Goal: Task Accomplishment & Management: Complete application form

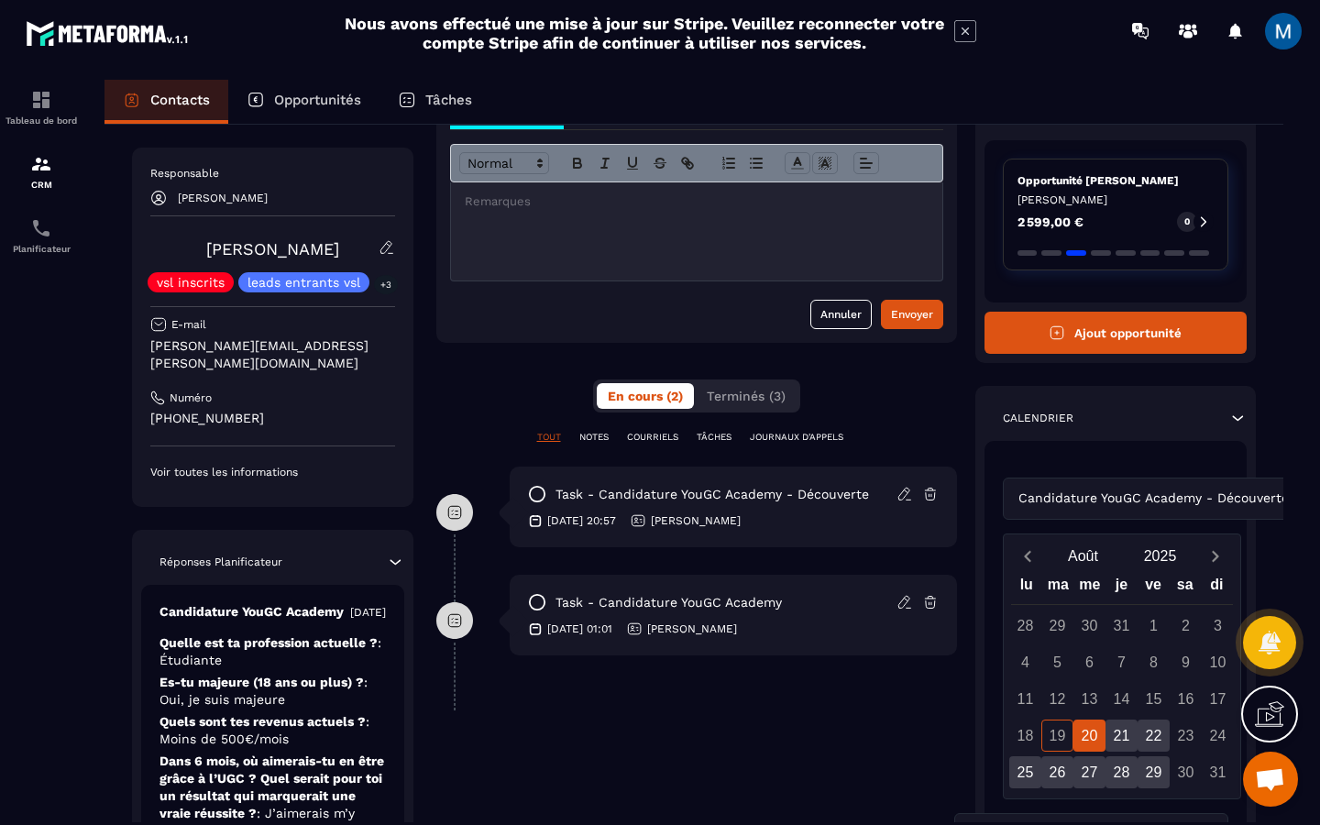
scroll to position [107, 0]
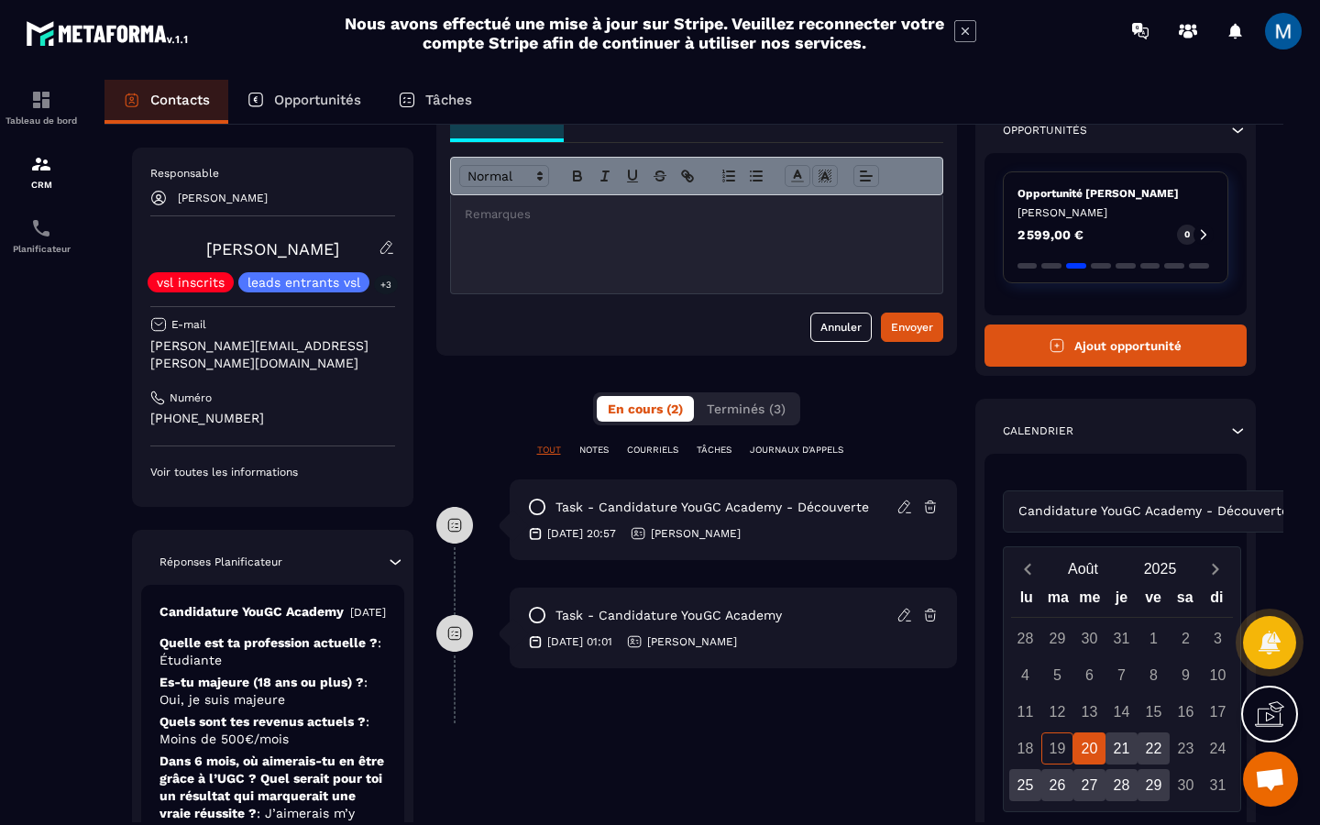
click at [1140, 352] on button "Ajout opportunité" at bounding box center [1116, 346] width 263 height 42
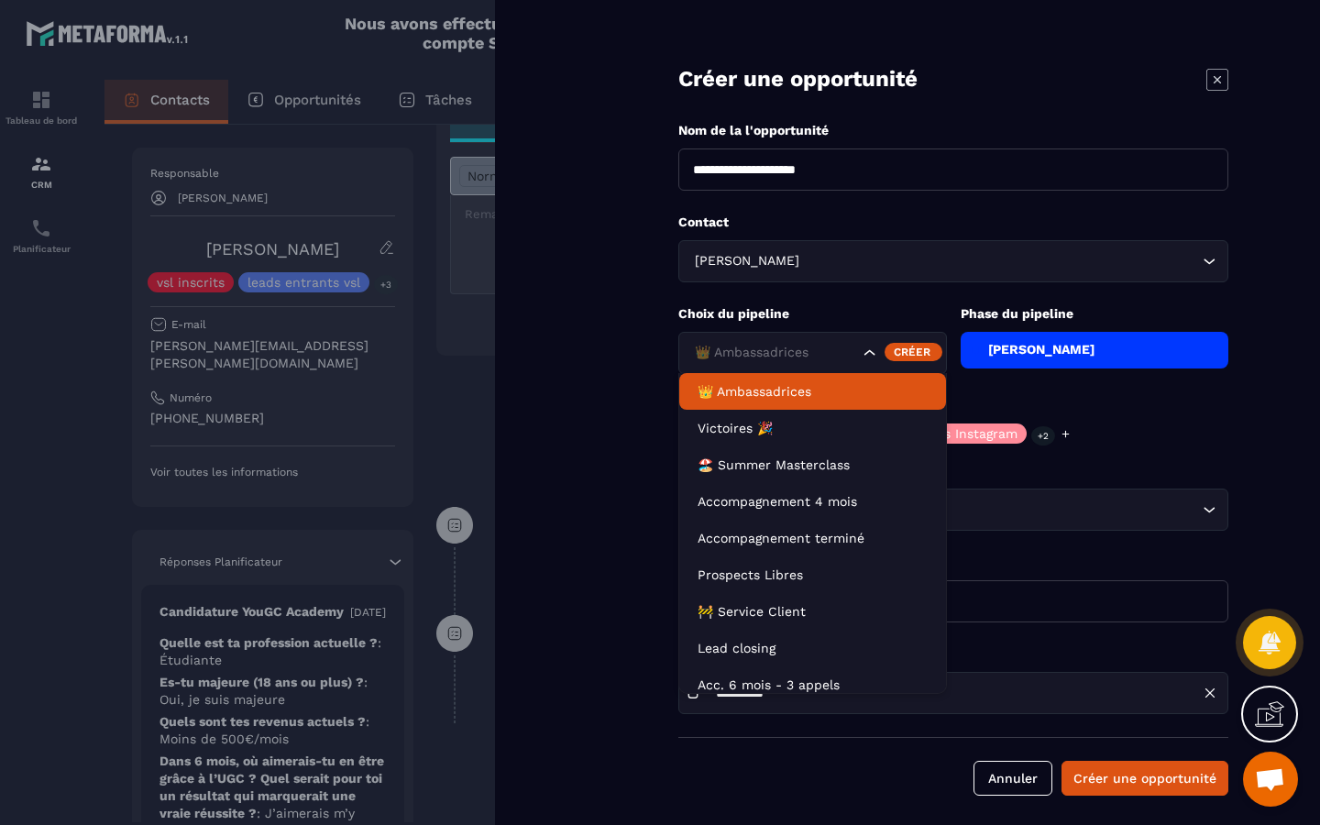
click at [874, 355] on icon "Search for option" at bounding box center [870, 353] width 18 height 18
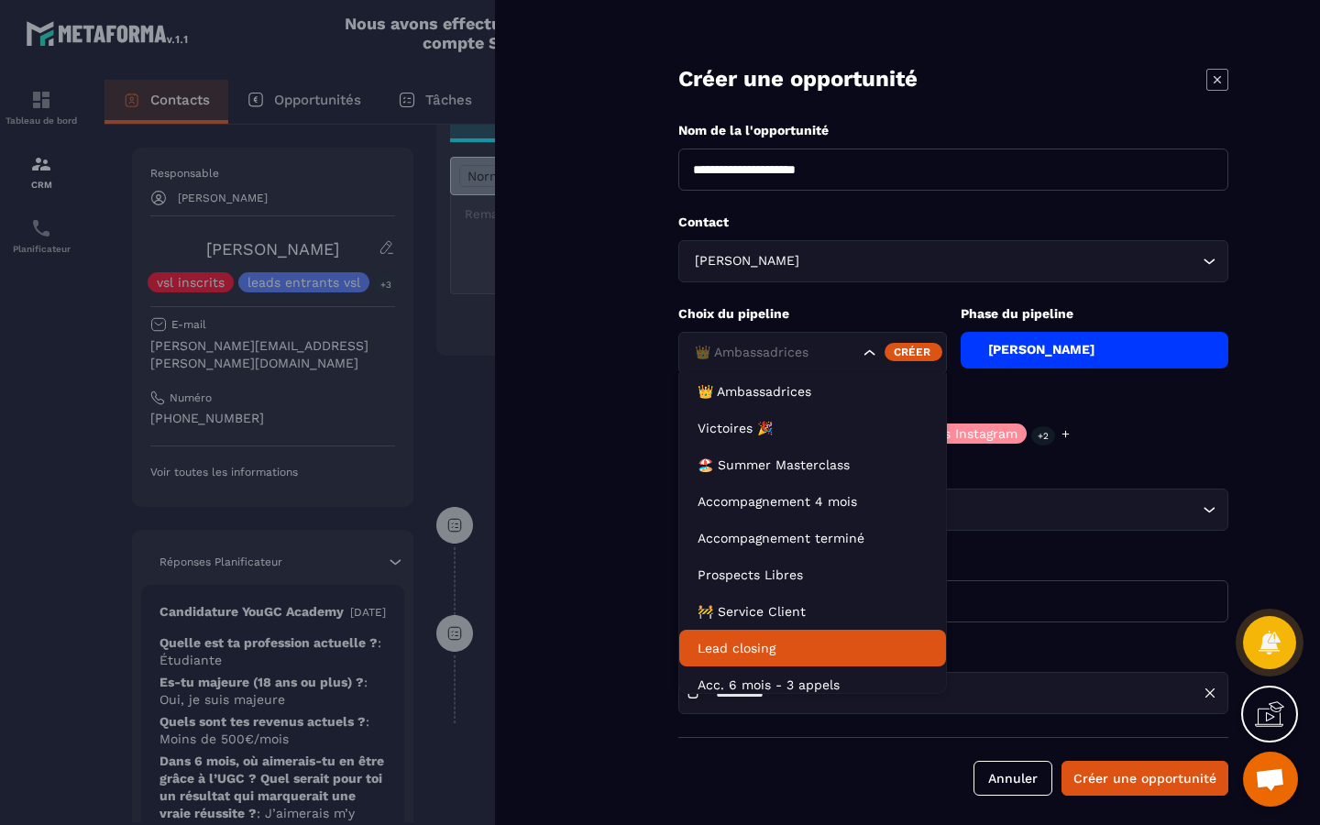
click at [809, 633] on li "Lead closing" at bounding box center [812, 648] width 267 height 37
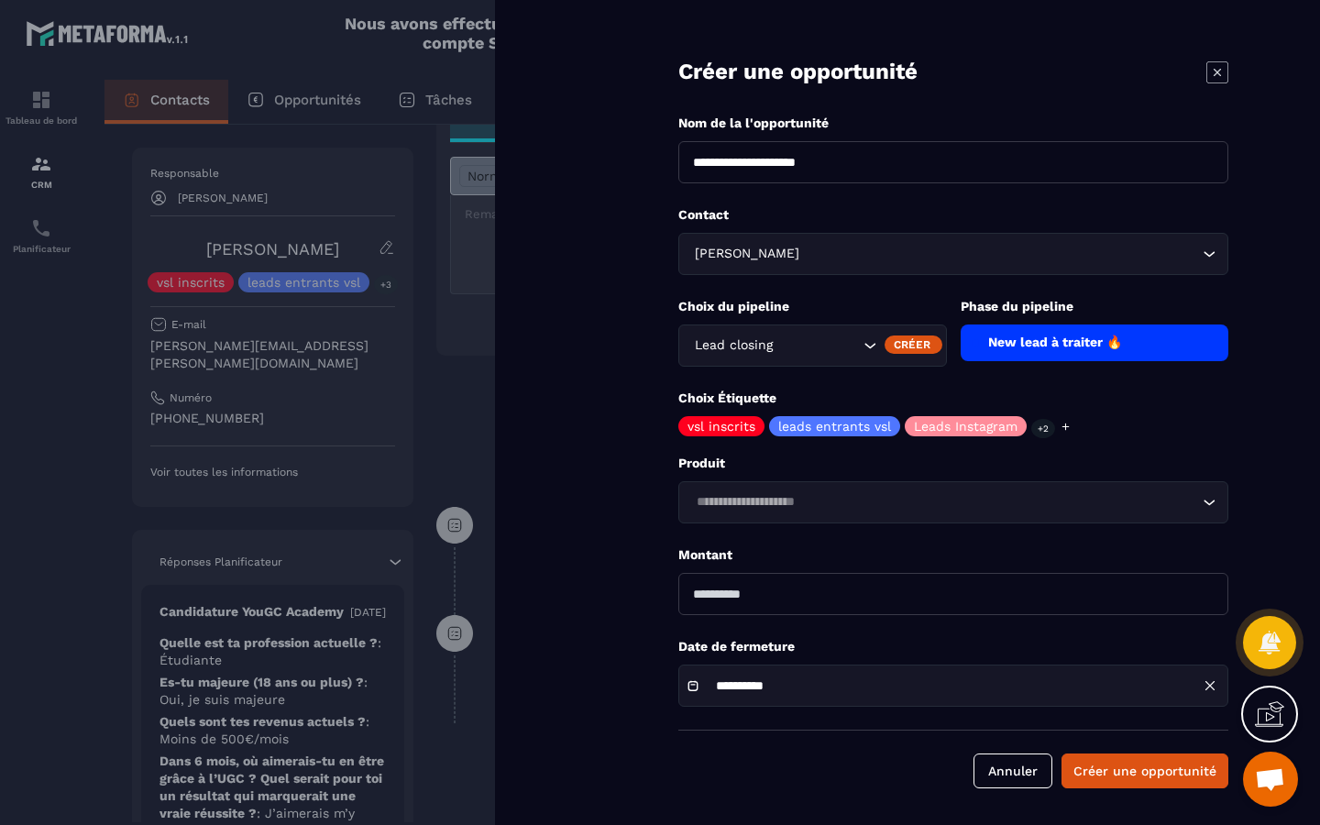
scroll to position [6, 0]
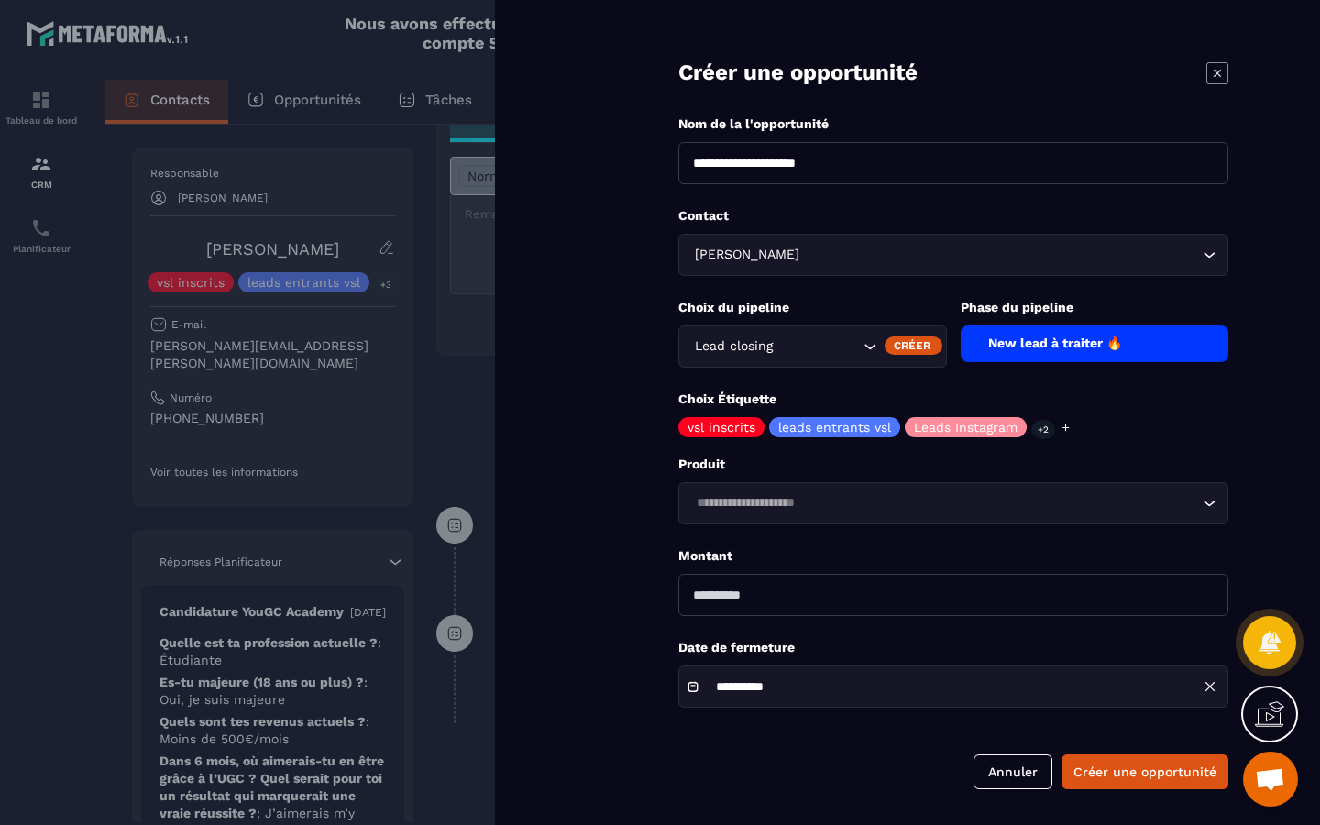
click at [1217, 72] on icon at bounding box center [1217, 72] width 7 height 7
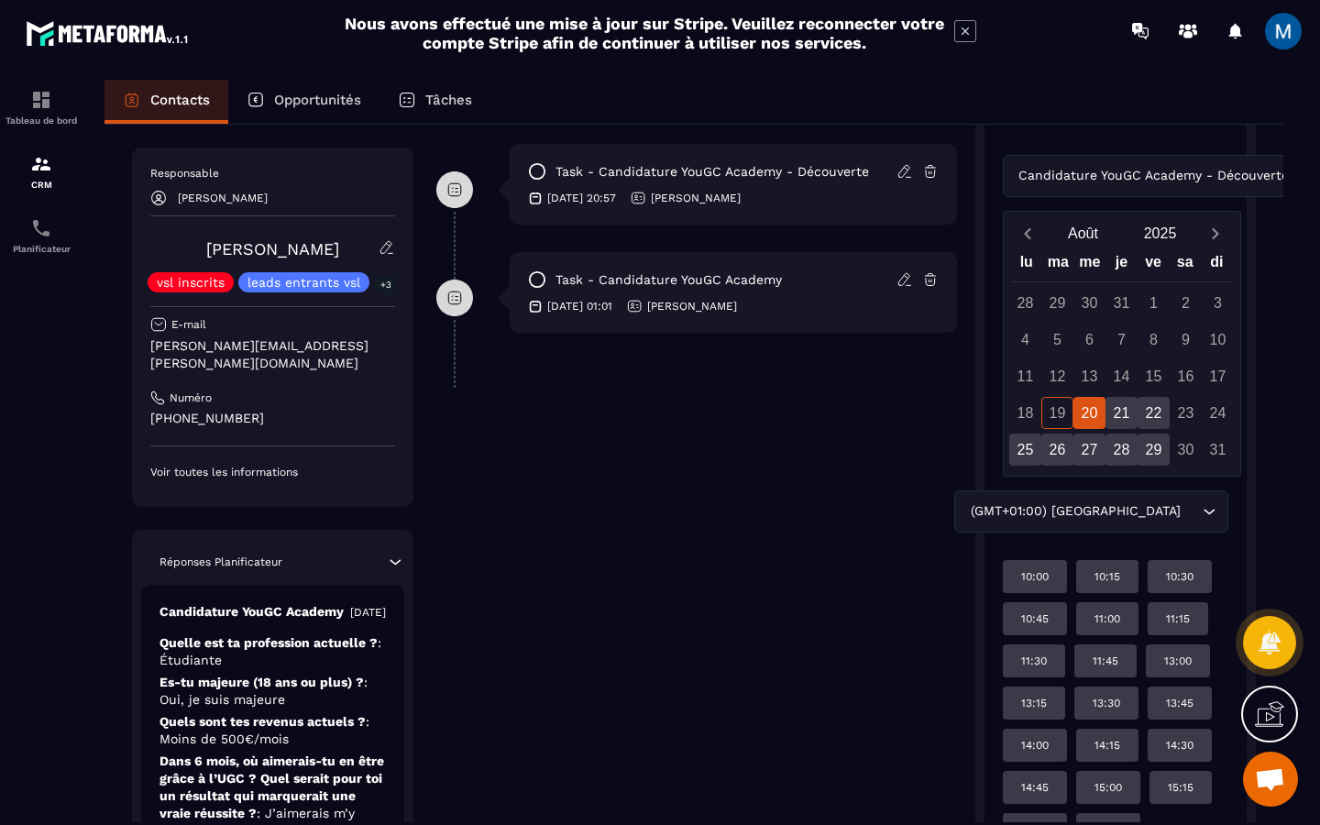
scroll to position [446, 0]
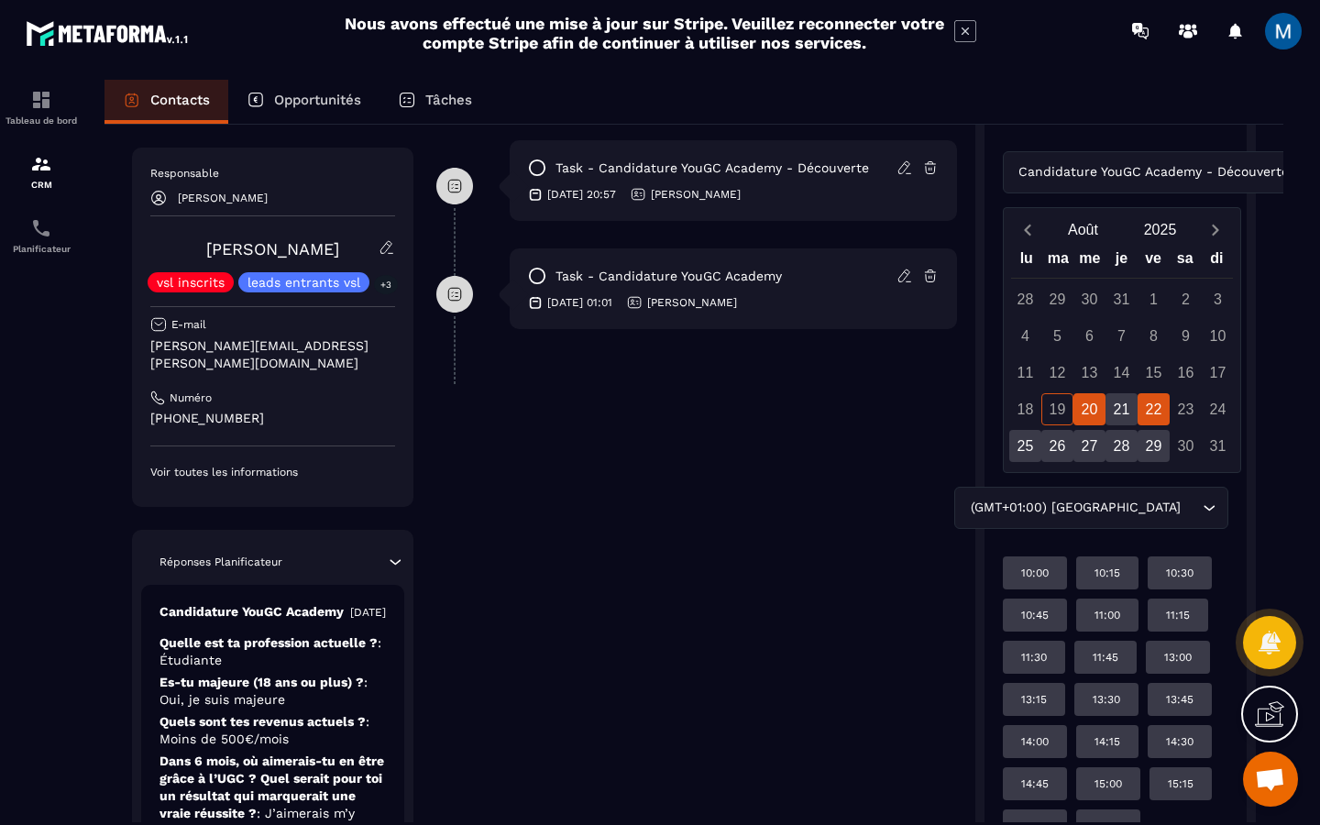
click at [1150, 413] on div "22" at bounding box center [1154, 409] width 32 height 32
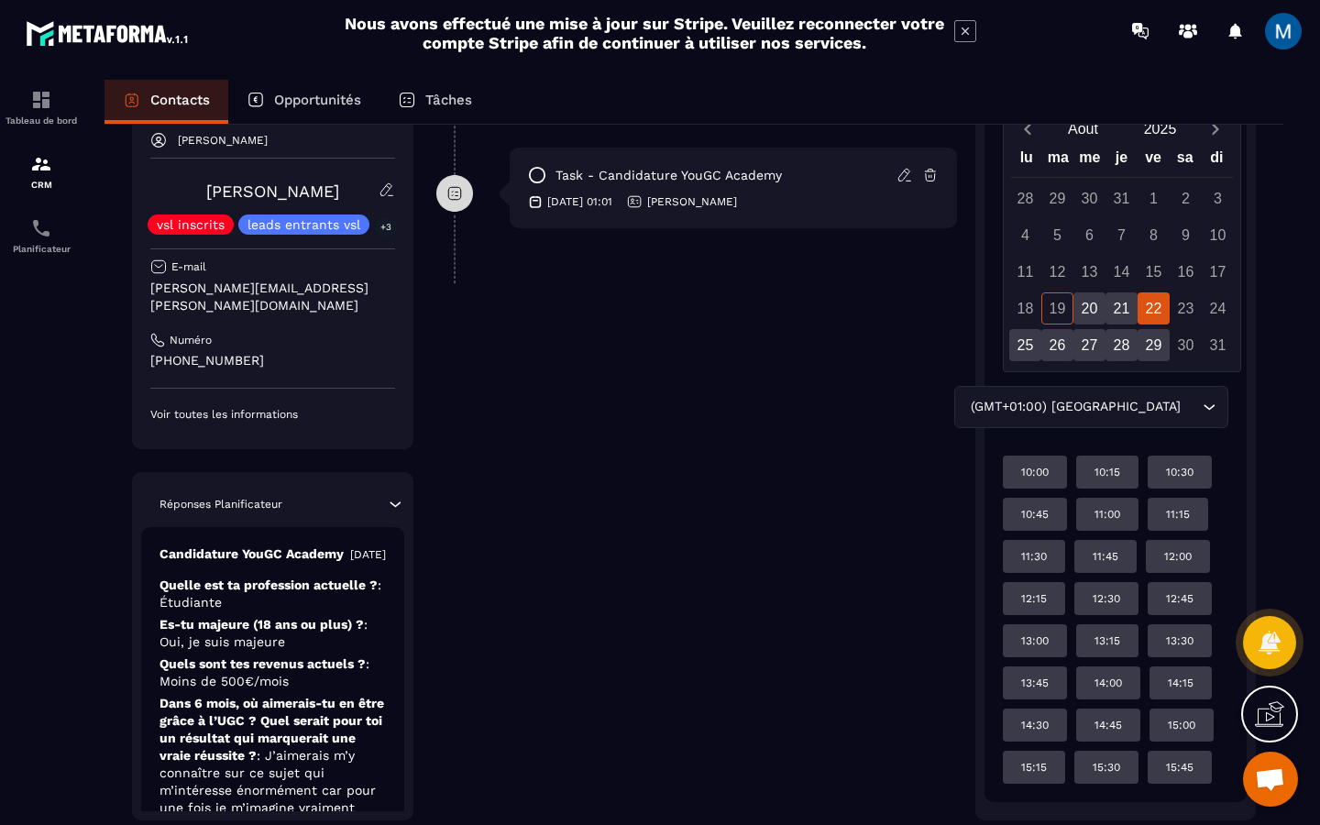
scroll to position [555, 0]
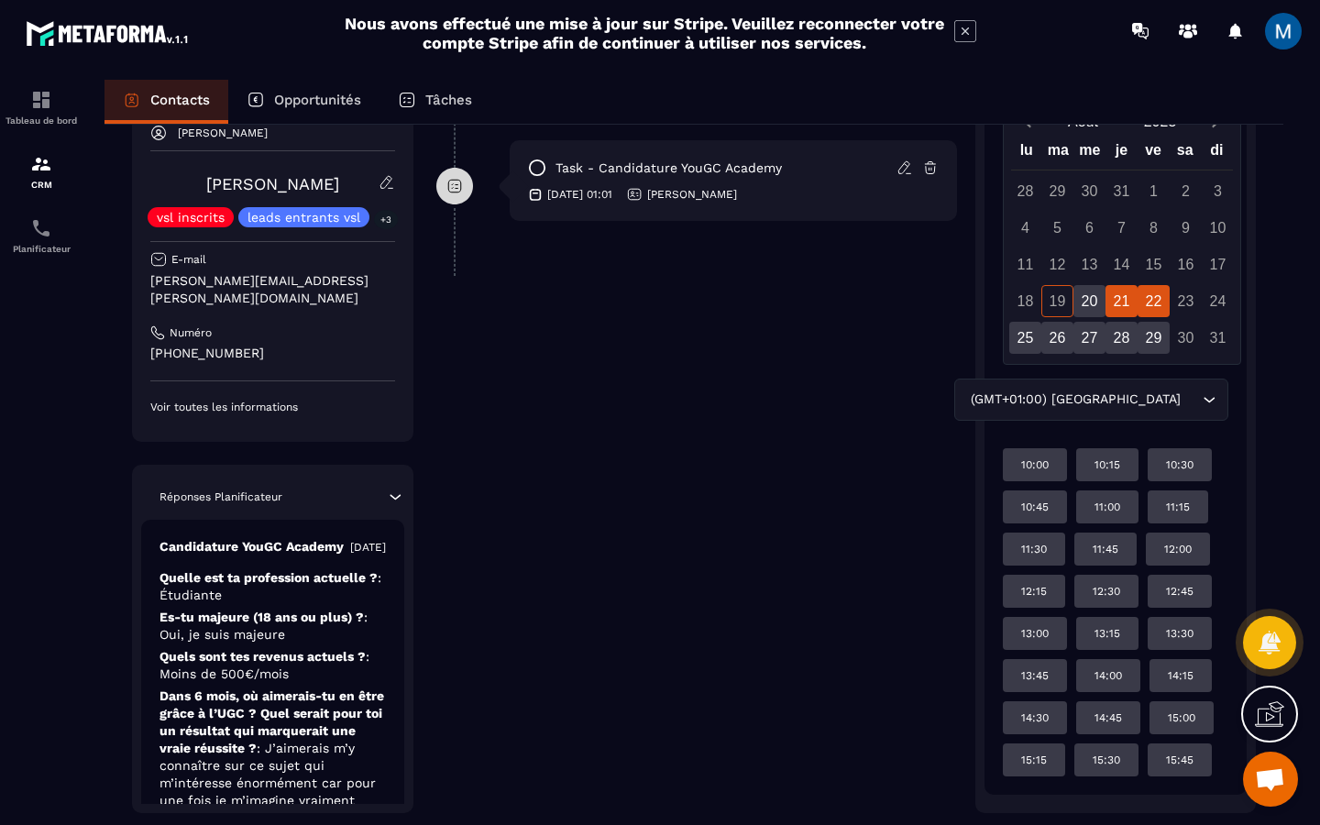
click at [1119, 303] on div "21" at bounding box center [1122, 301] width 32 height 32
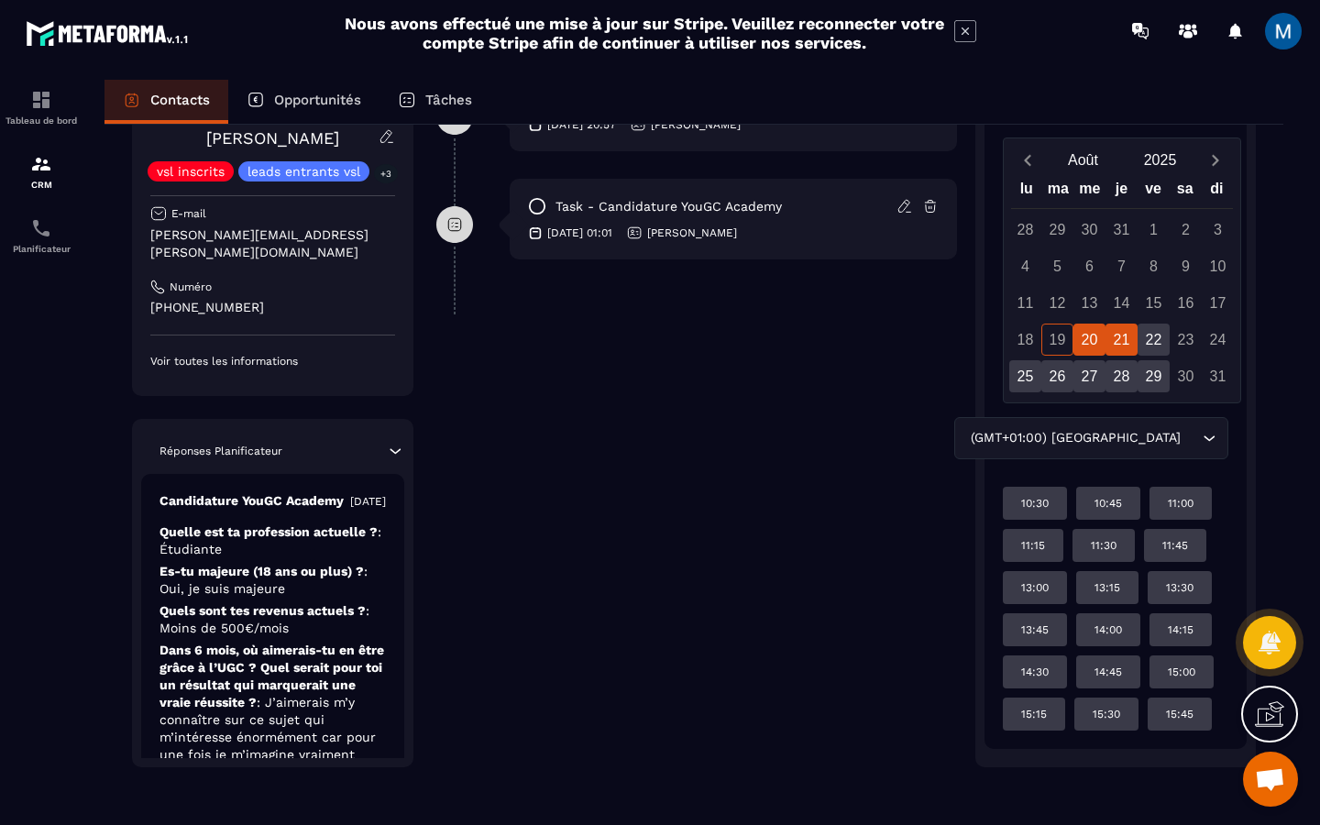
click at [1092, 342] on div "20" at bounding box center [1090, 340] width 32 height 32
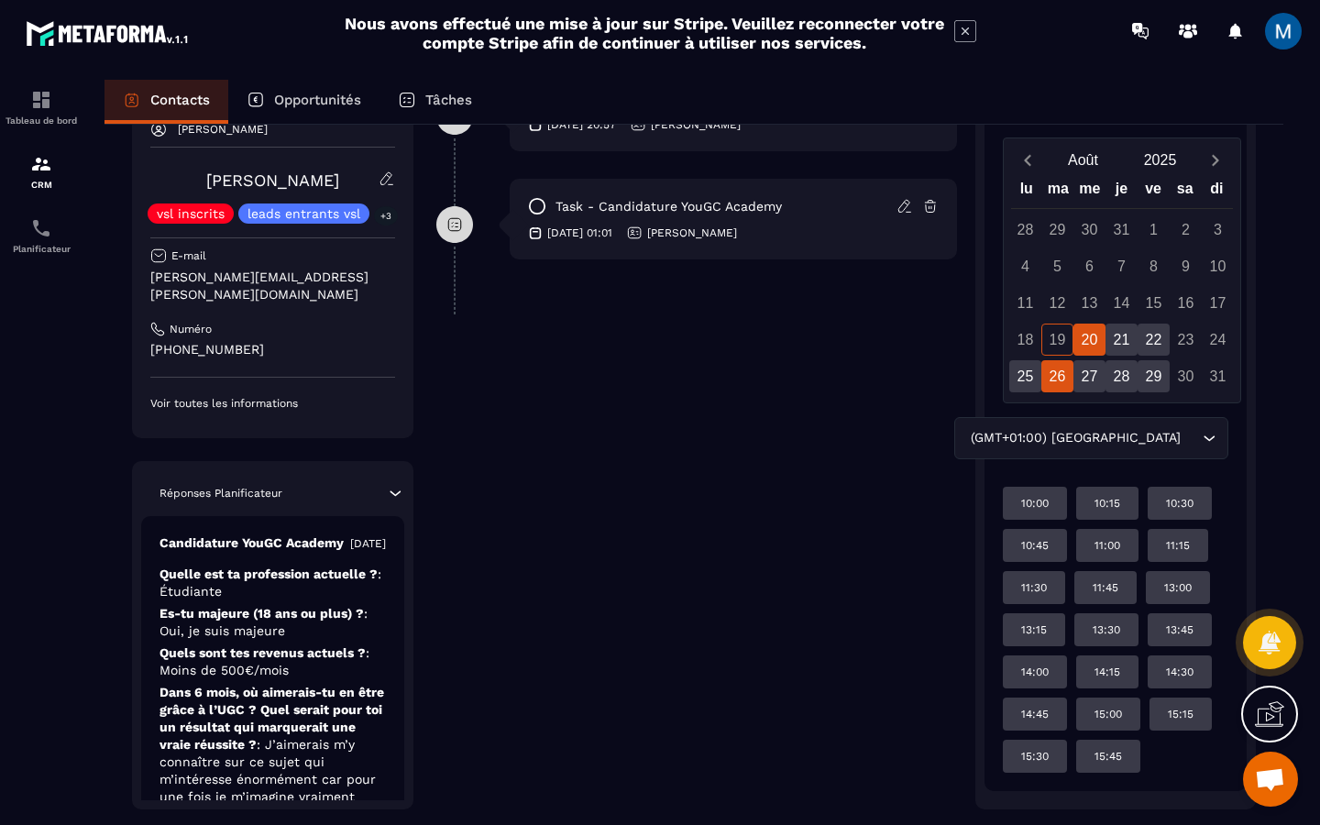
click at [1057, 371] on div "26" at bounding box center [1057, 376] width 32 height 32
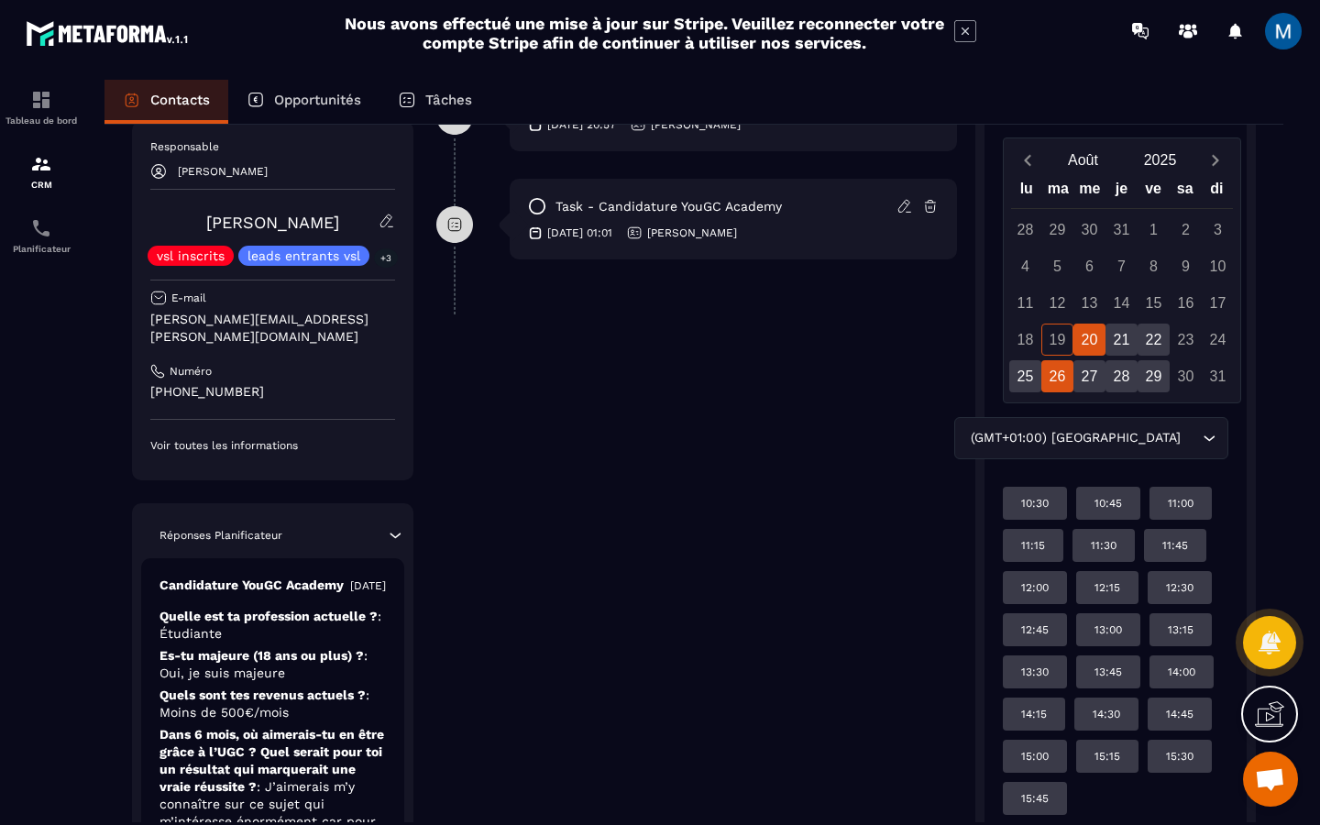
click at [1095, 347] on div "20" at bounding box center [1090, 340] width 32 height 32
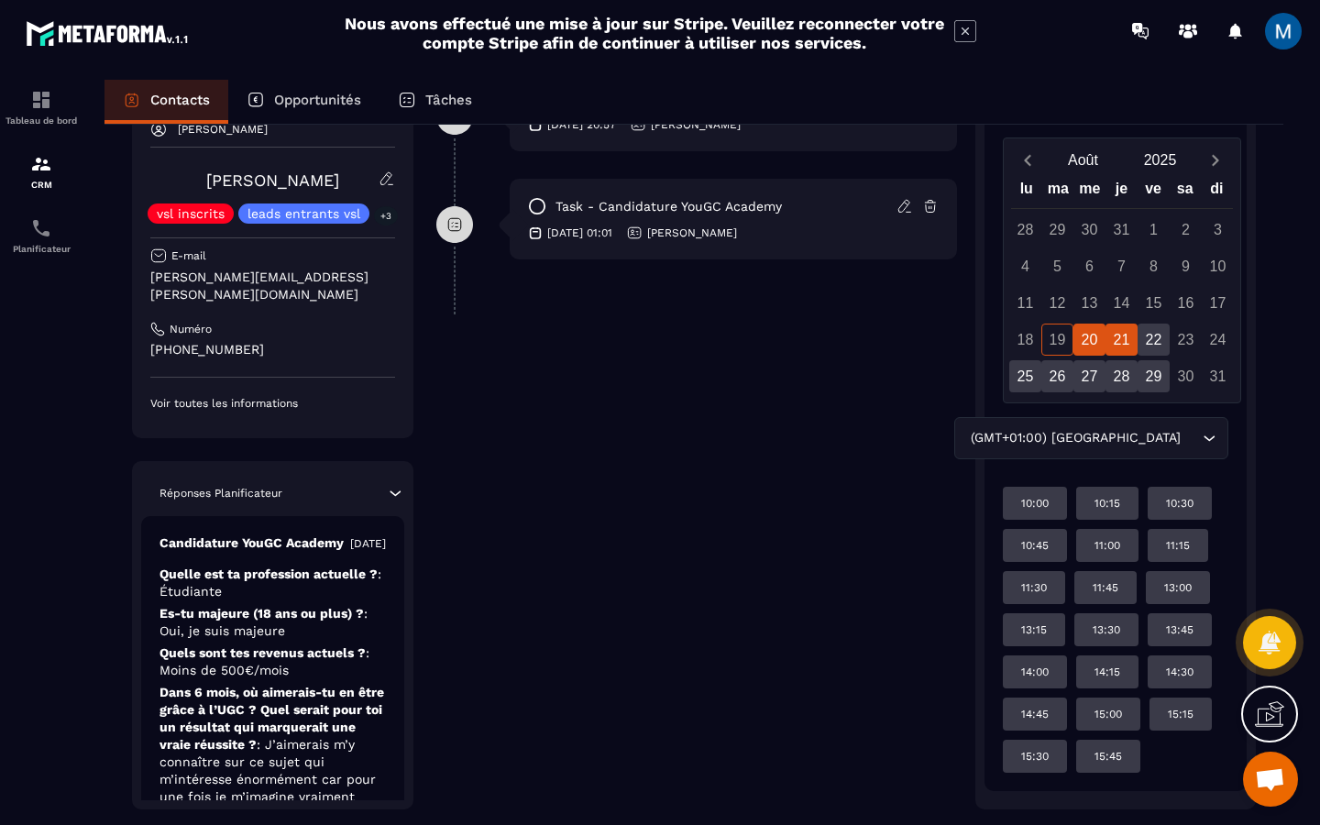
click at [1124, 347] on div "21" at bounding box center [1122, 340] width 32 height 32
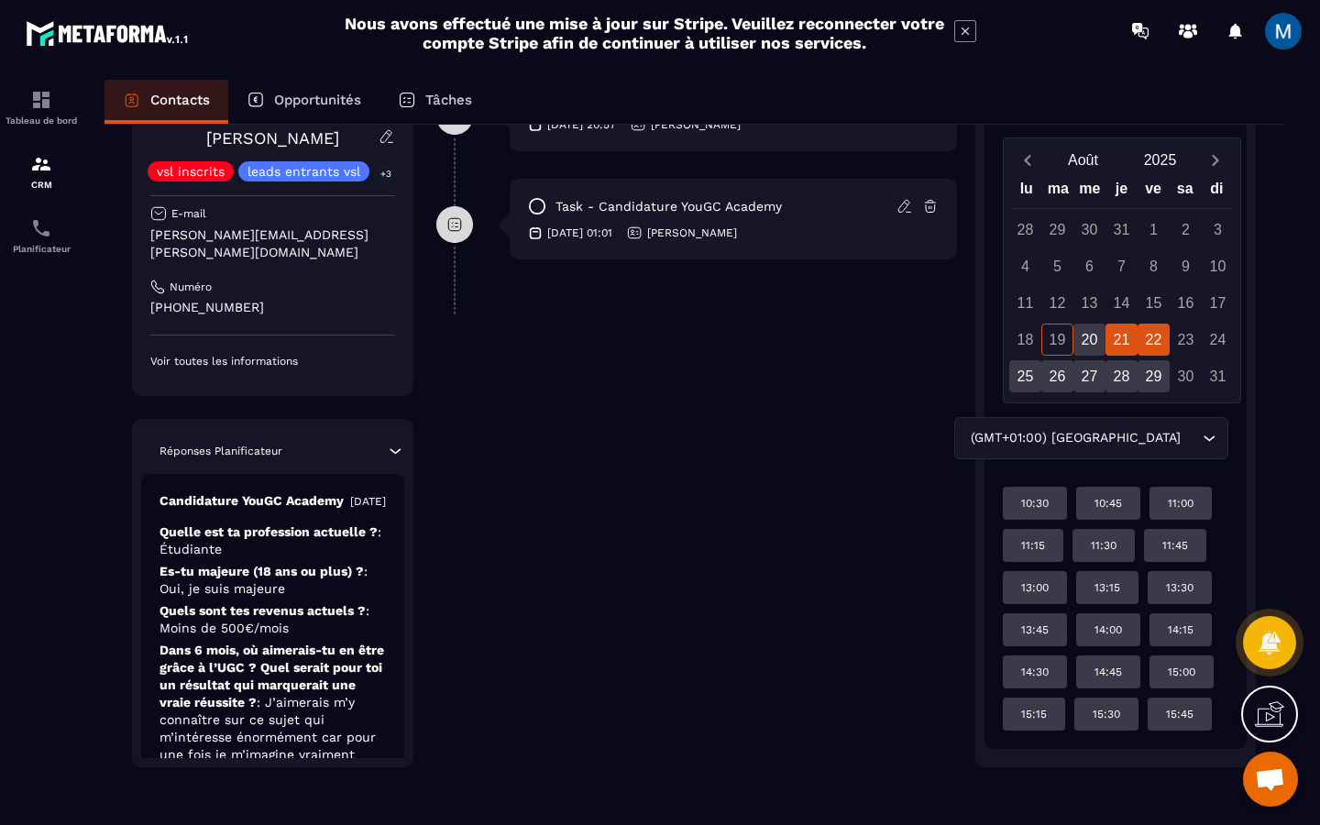
click at [1155, 347] on div "22" at bounding box center [1154, 340] width 32 height 32
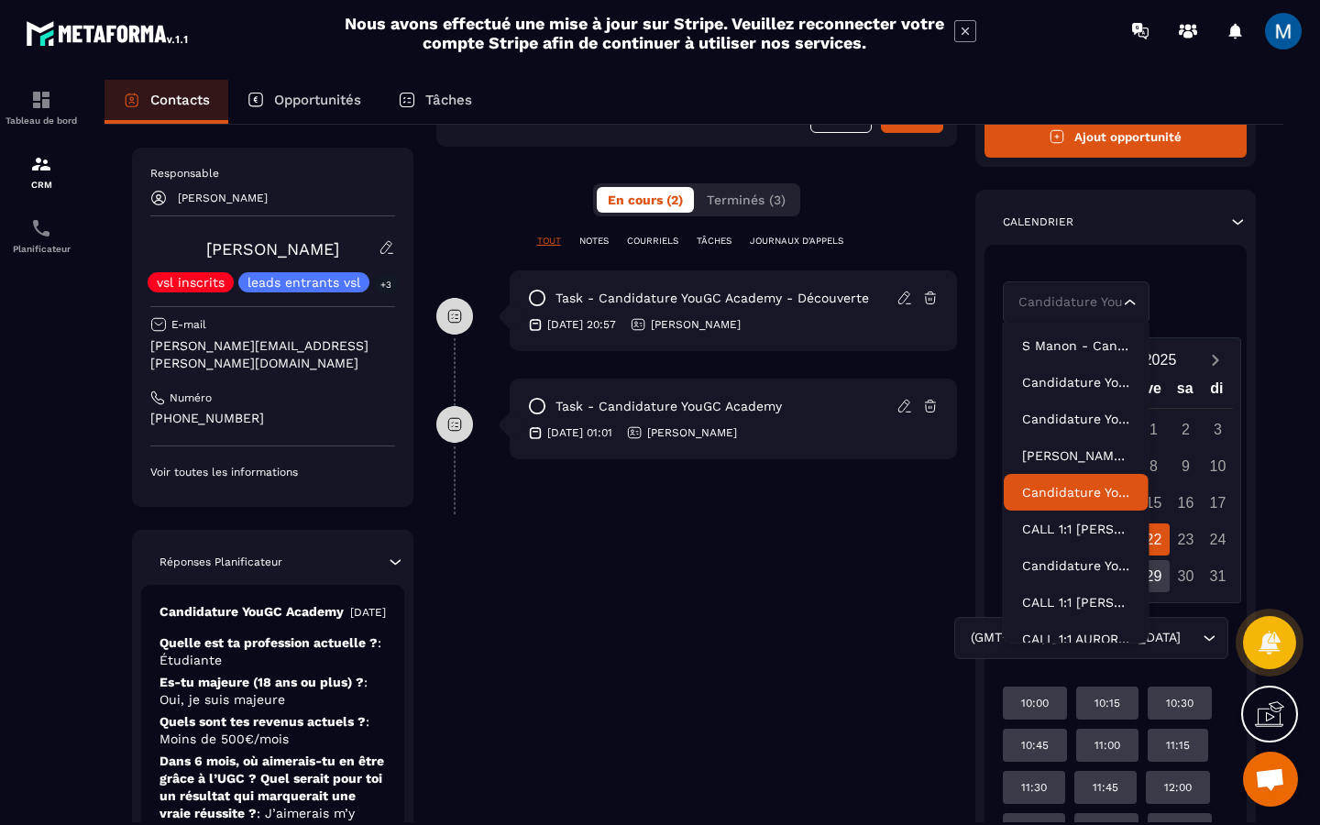
scroll to position [316, 0]
click at [1228, 308] on div "Candidature YouGC Academy - Découverte Loading..." at bounding box center [1116, 302] width 226 height 42
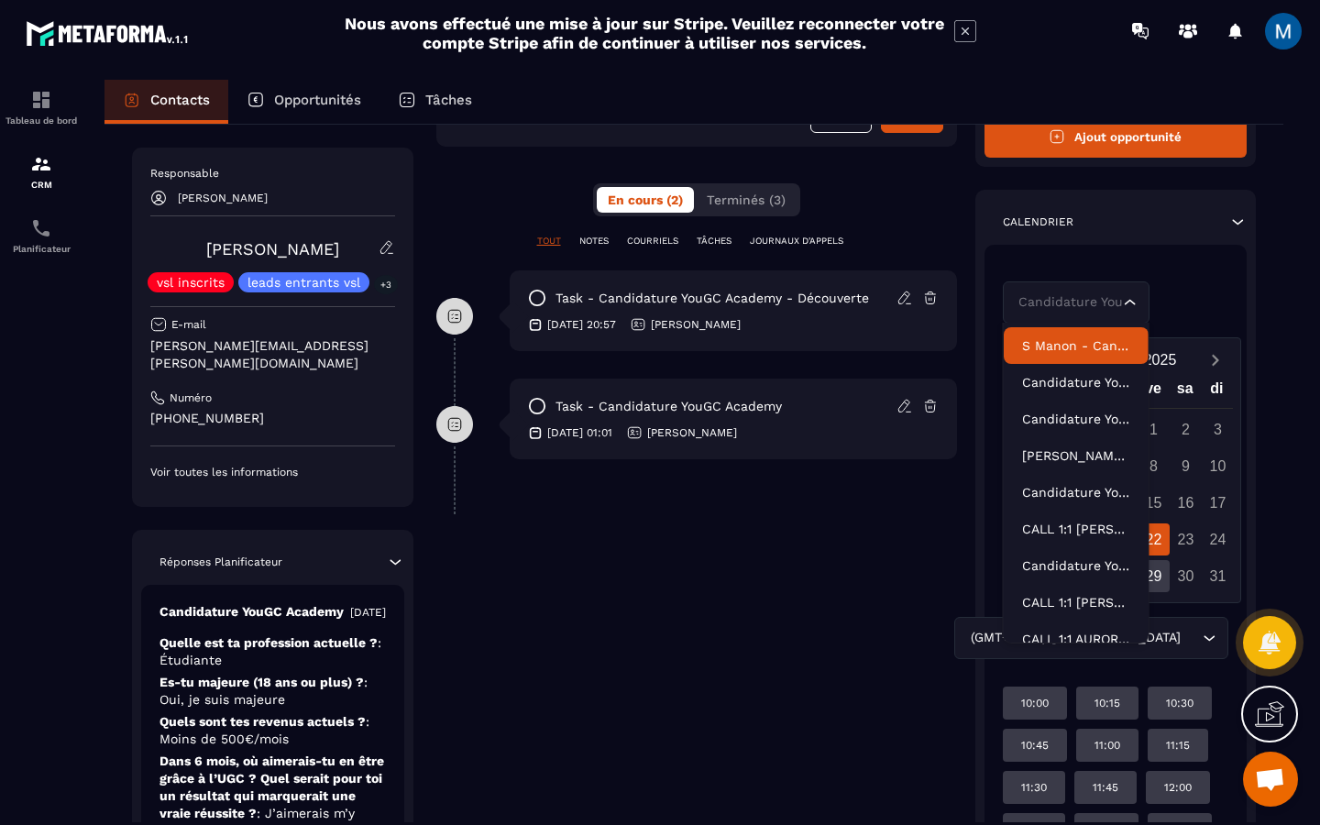
click at [1093, 344] on p "S Manon - Candidature YouGC Academy" at bounding box center [1076, 345] width 108 height 18
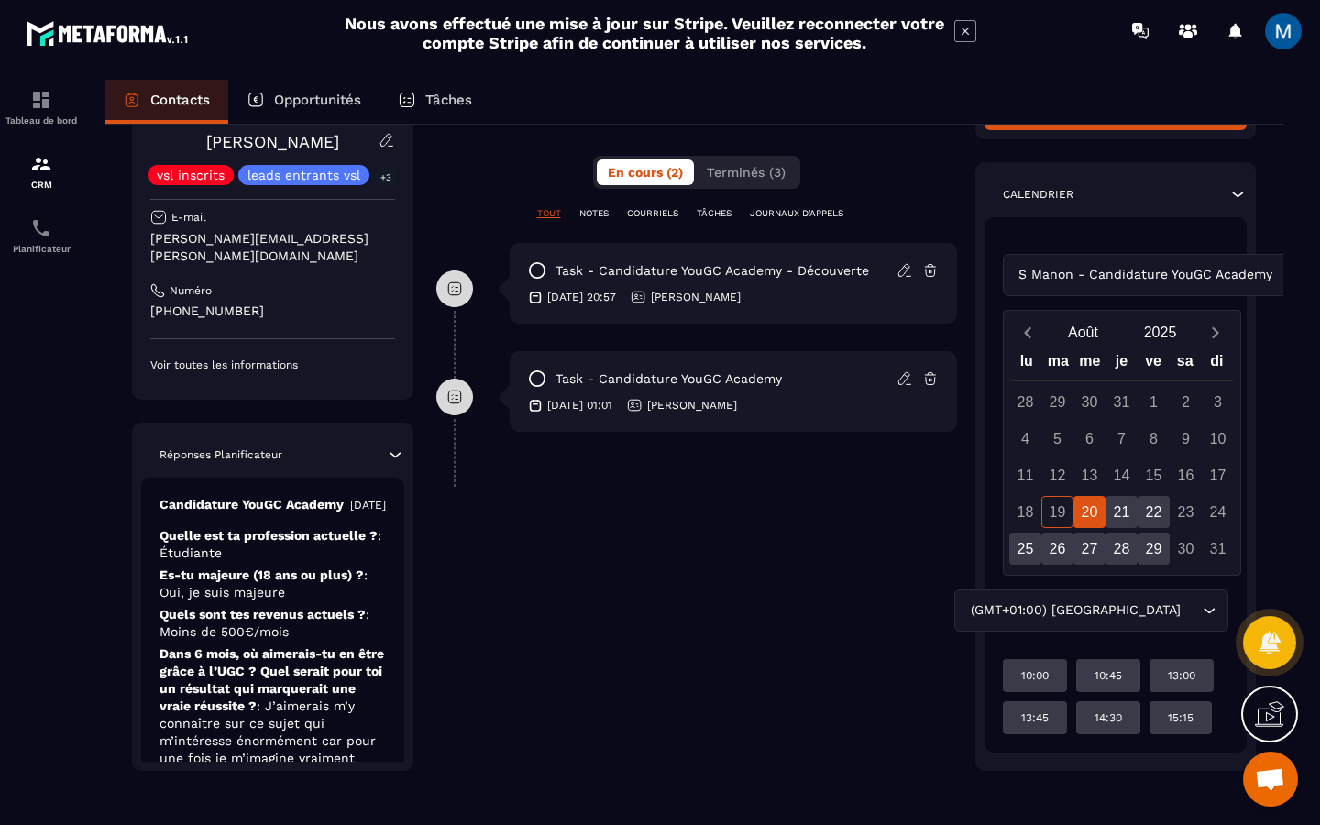
scroll to position [344, 0]
click at [1217, 285] on div "S Manon - Candidature YouGC Academy Loading..." at bounding box center [1116, 275] width 226 height 42
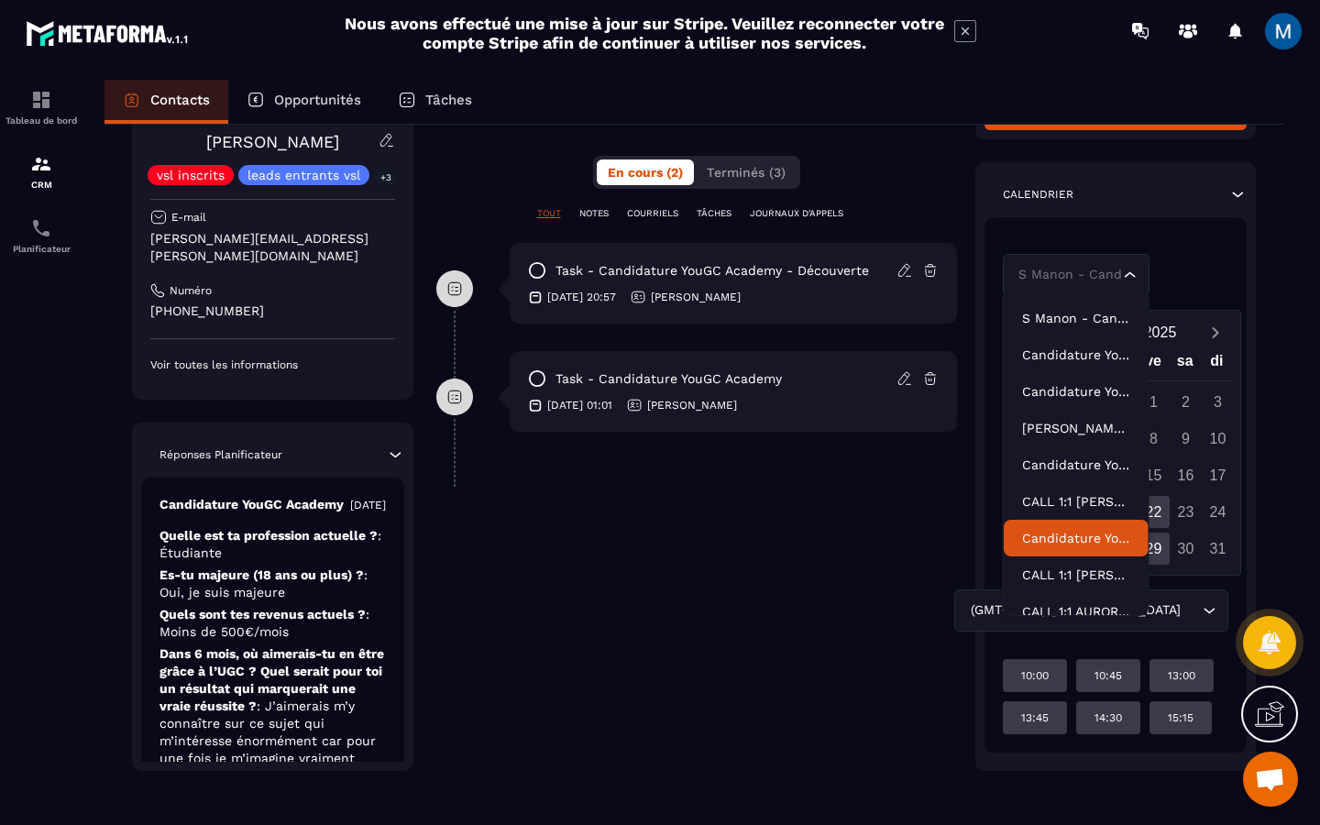
click at [1085, 536] on p "Candidature YouGC Academy - R1 Reprogrammé" at bounding box center [1076, 538] width 108 height 18
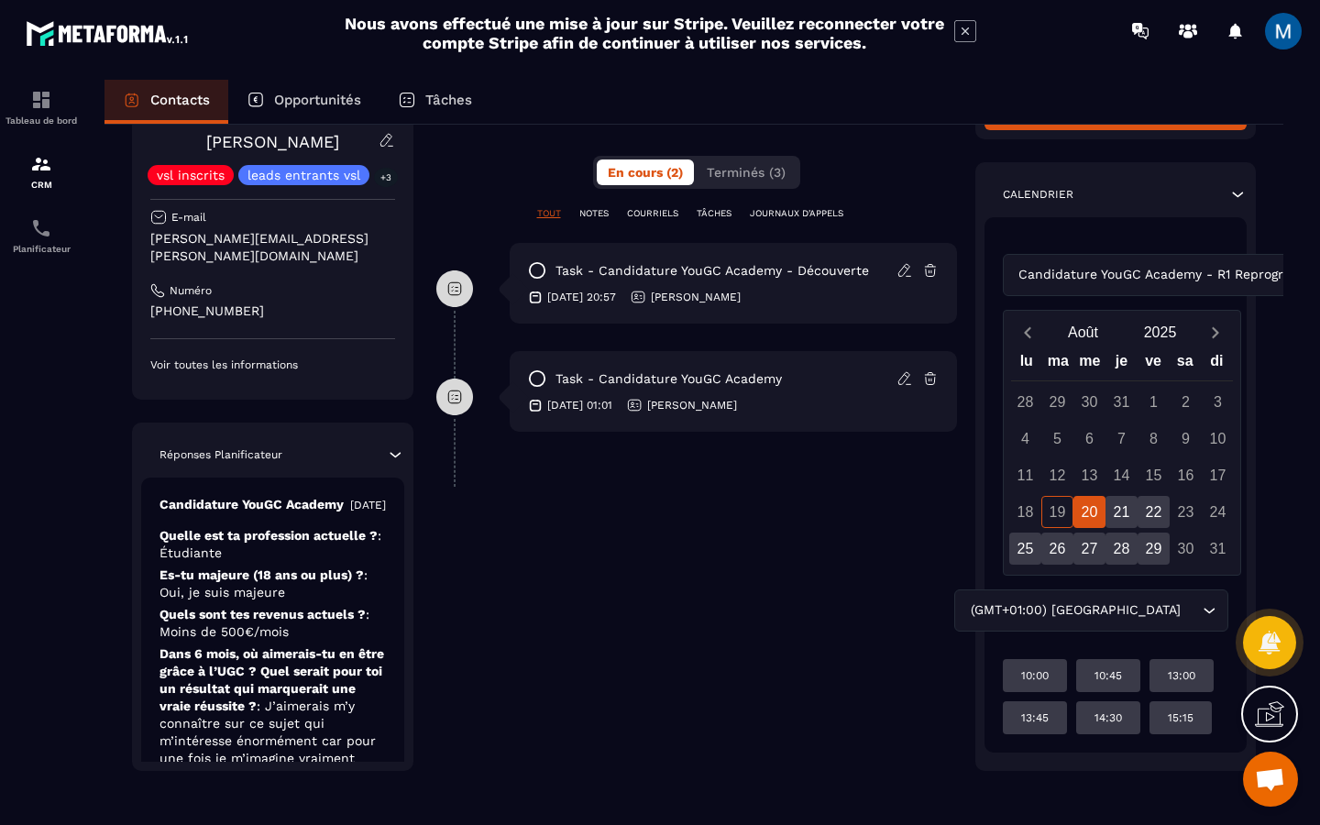
scroll to position [305, 0]
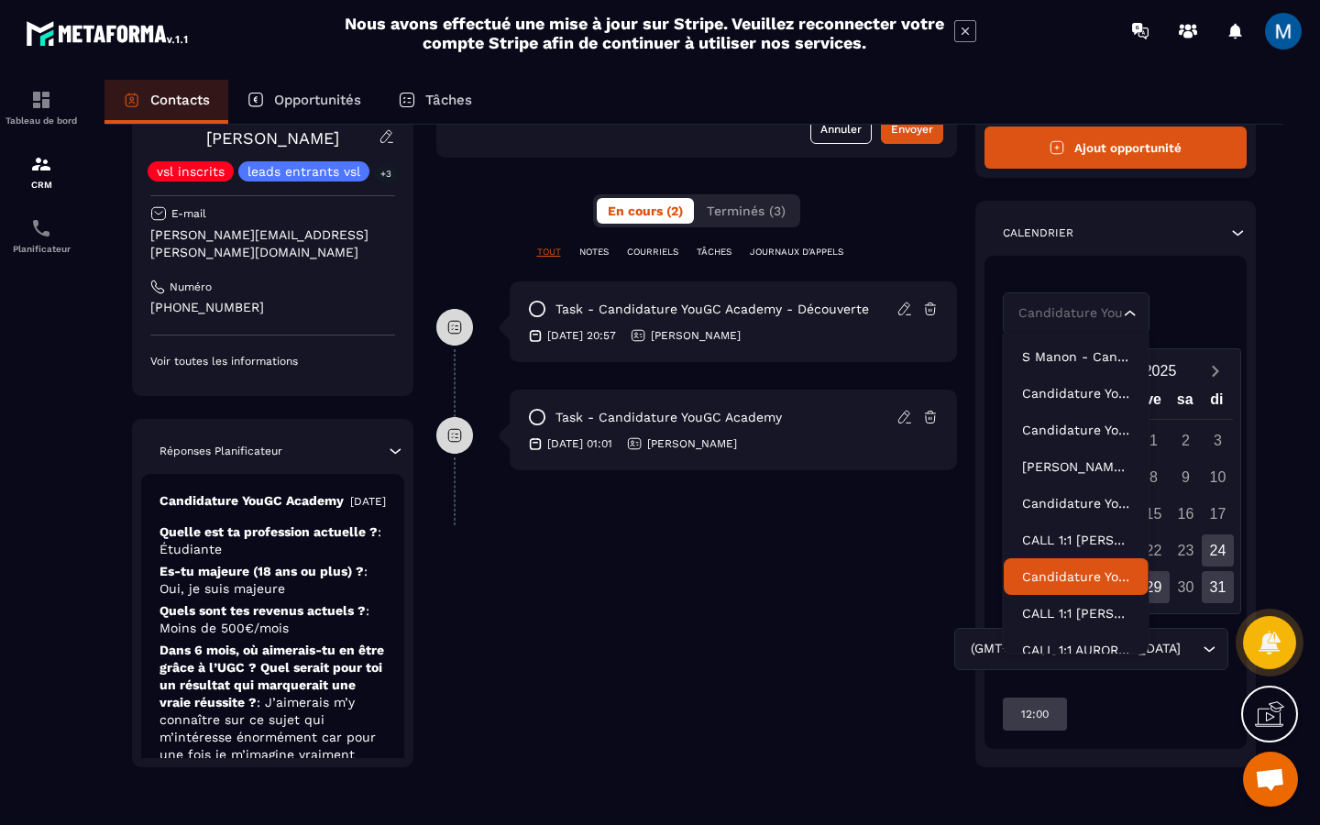
click at [1206, 315] on div "Candidature YouGC Academy - R1 Reprogrammé Loading..." at bounding box center [1116, 313] width 226 height 42
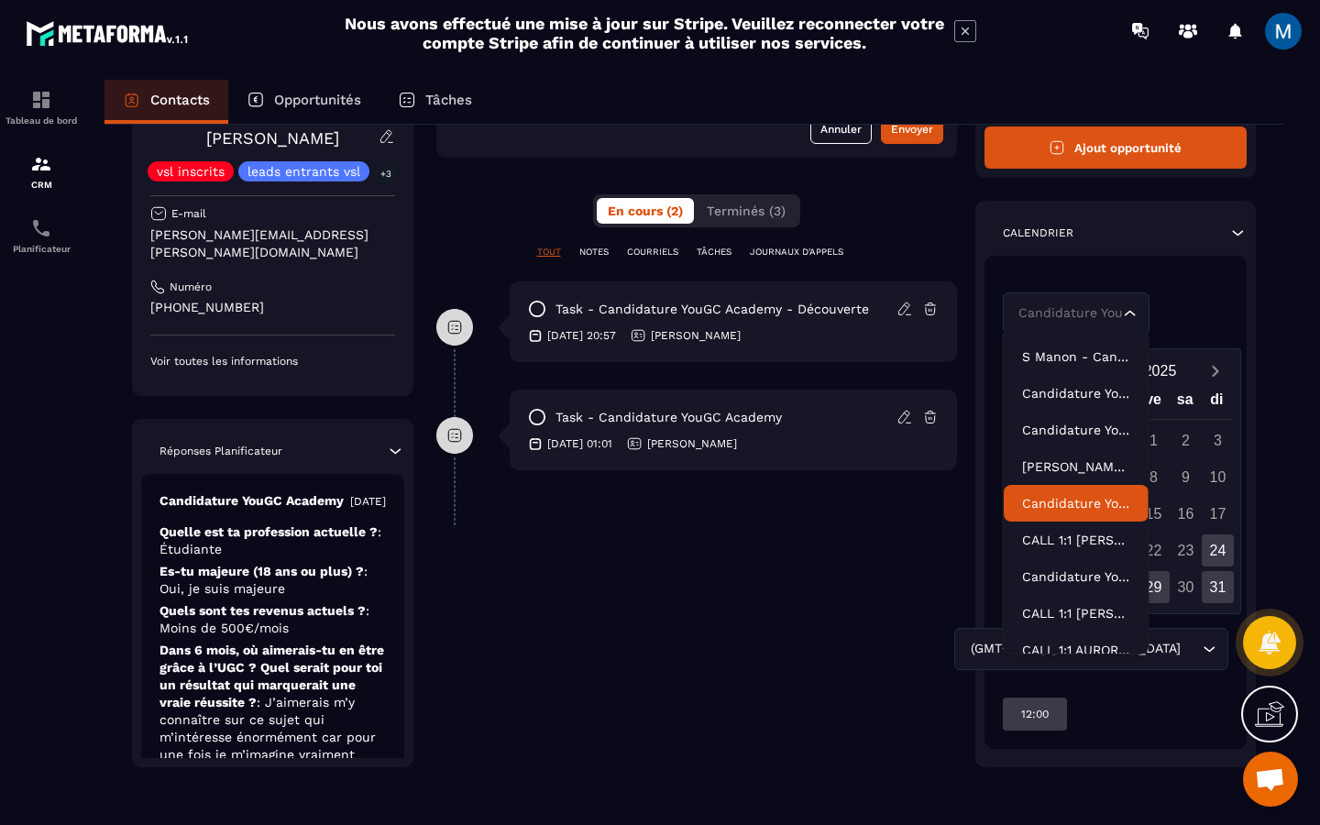
click at [1105, 501] on p "Candidature YouGC Academy - Découverte" at bounding box center [1076, 503] width 108 height 18
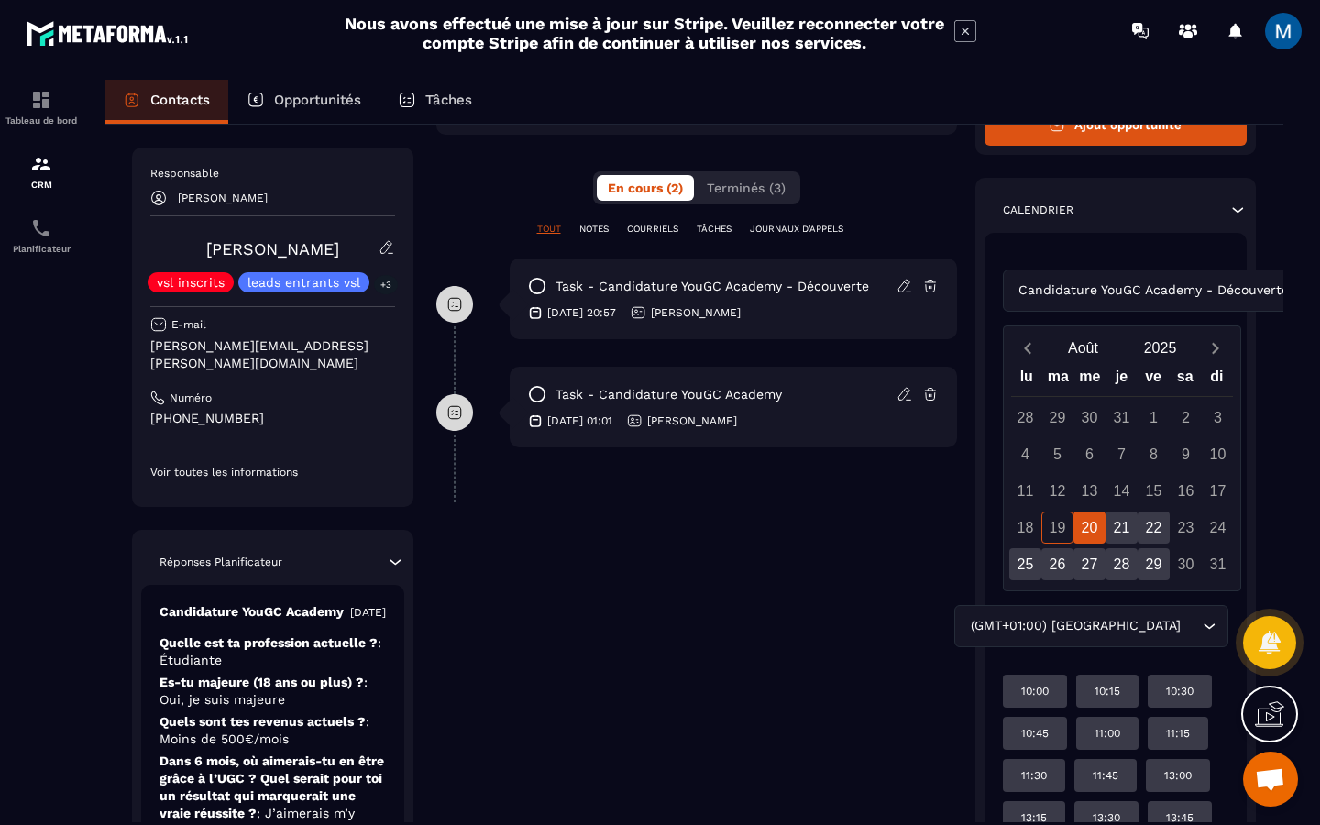
scroll to position [330, 0]
click at [1154, 518] on div "22" at bounding box center [1154, 526] width 32 height 32
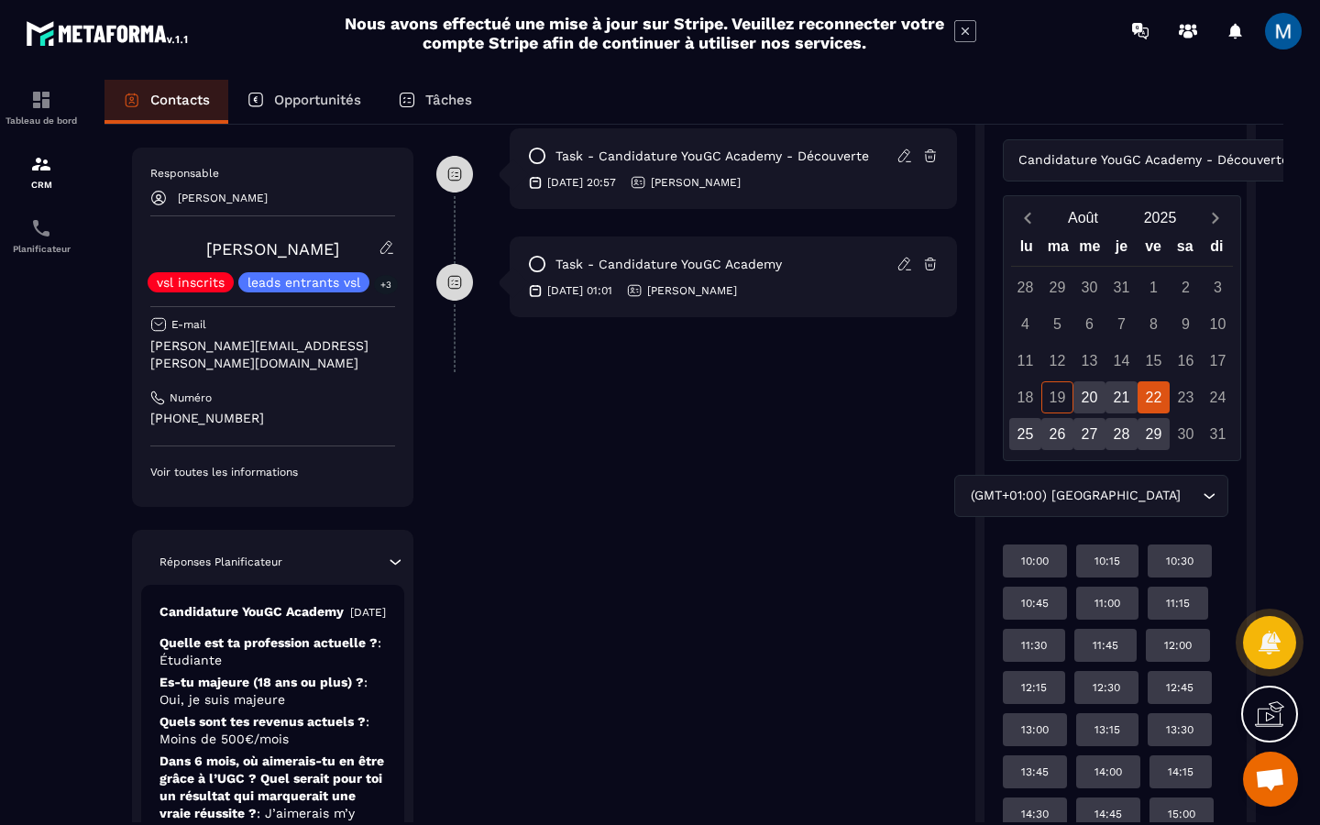
scroll to position [488, 0]
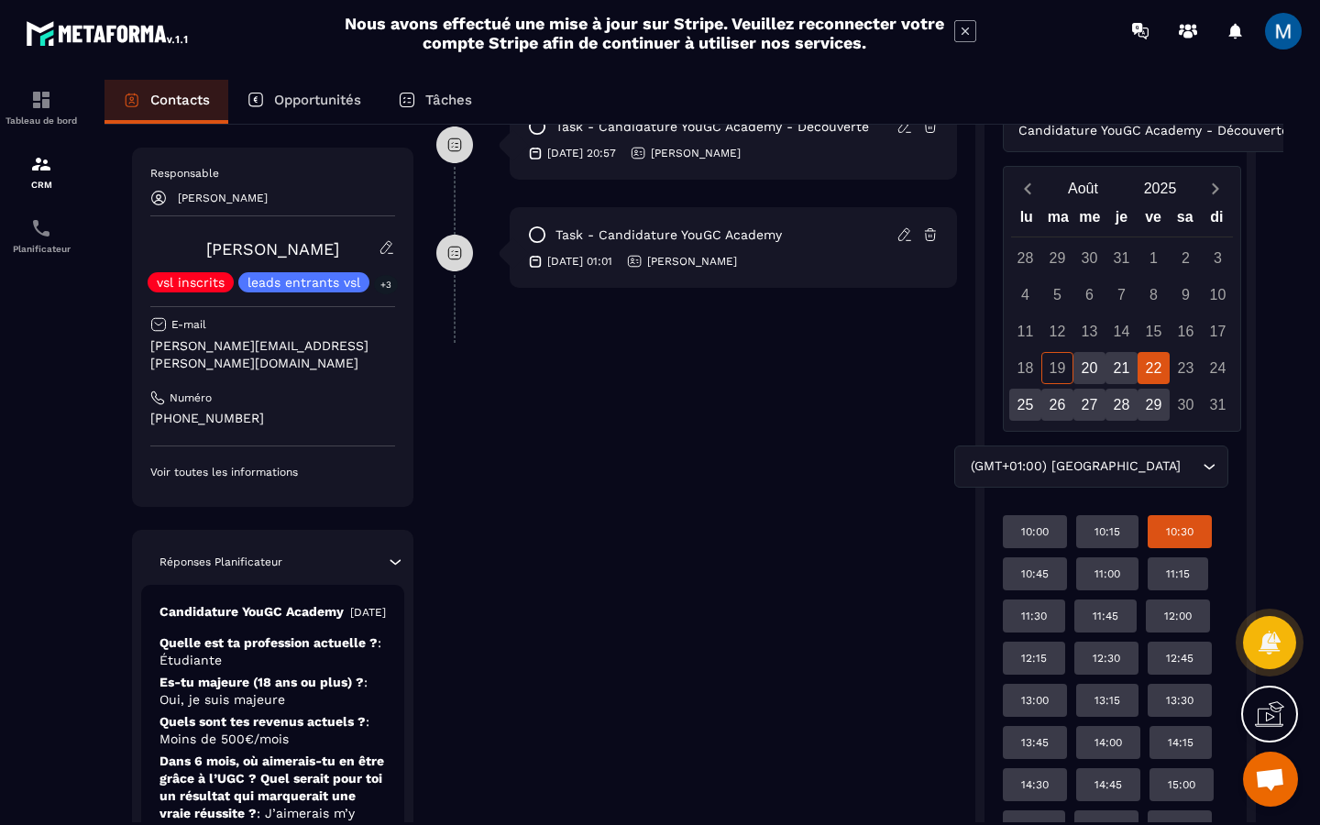
click at [1067, 557] on div "10:30" at bounding box center [1035, 573] width 64 height 33
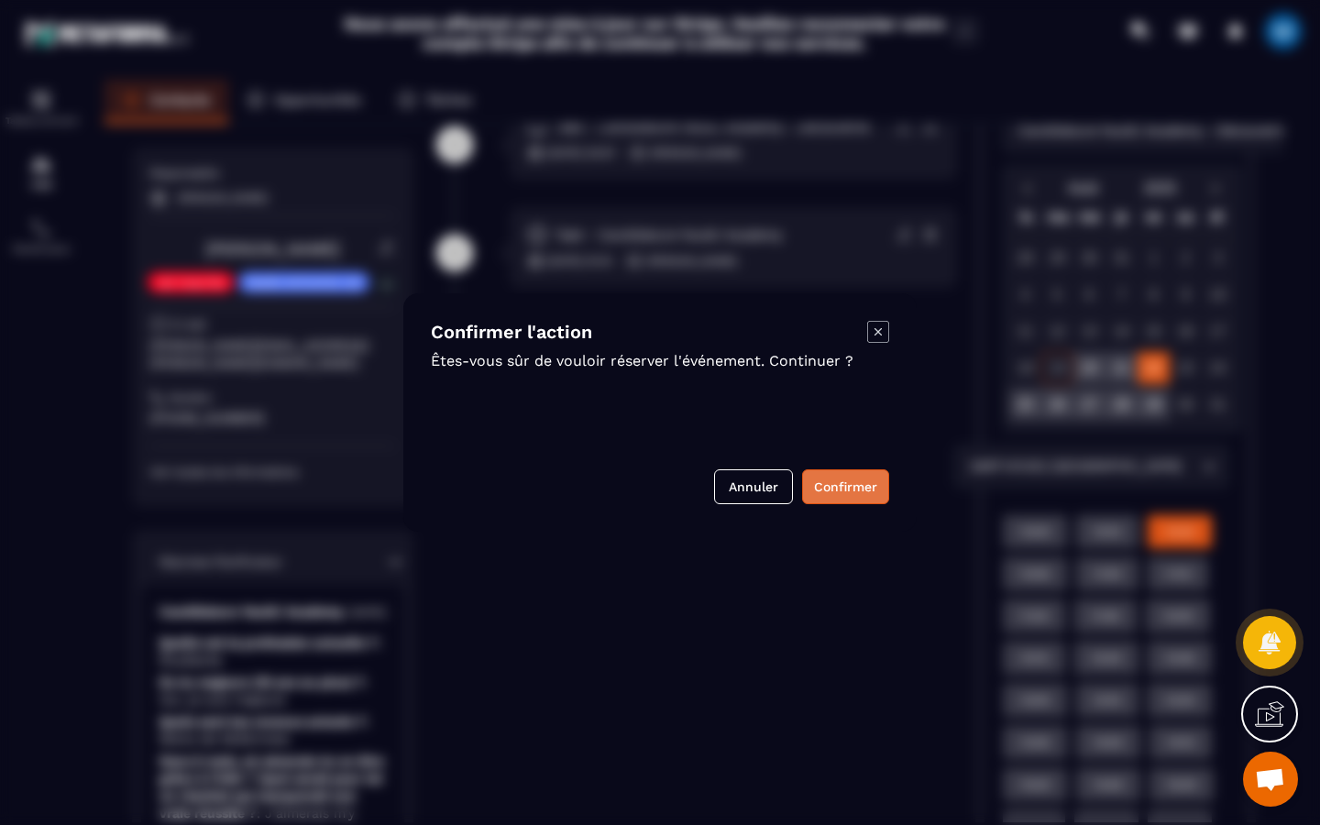
click at [863, 491] on button "Confirmer" at bounding box center [845, 486] width 87 height 35
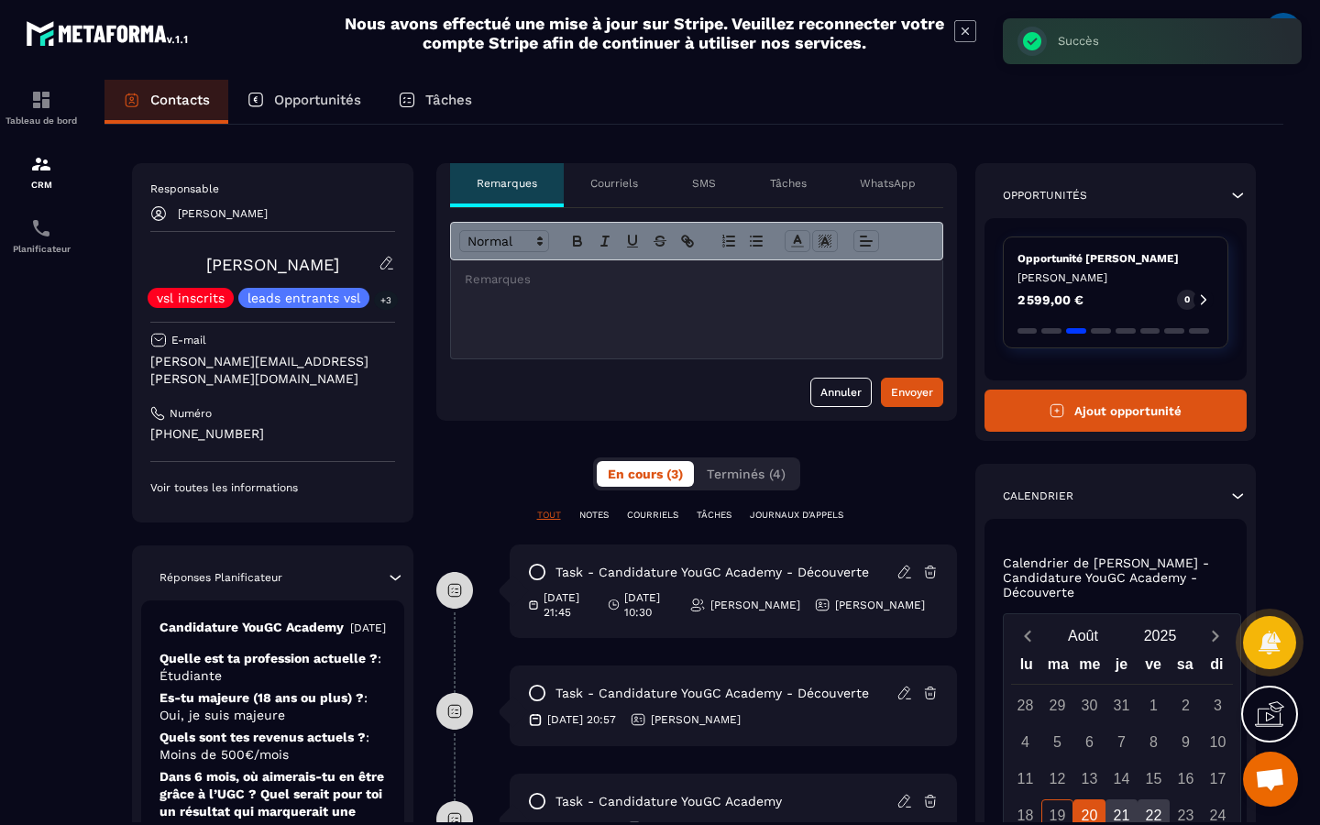
scroll to position [0, 0]
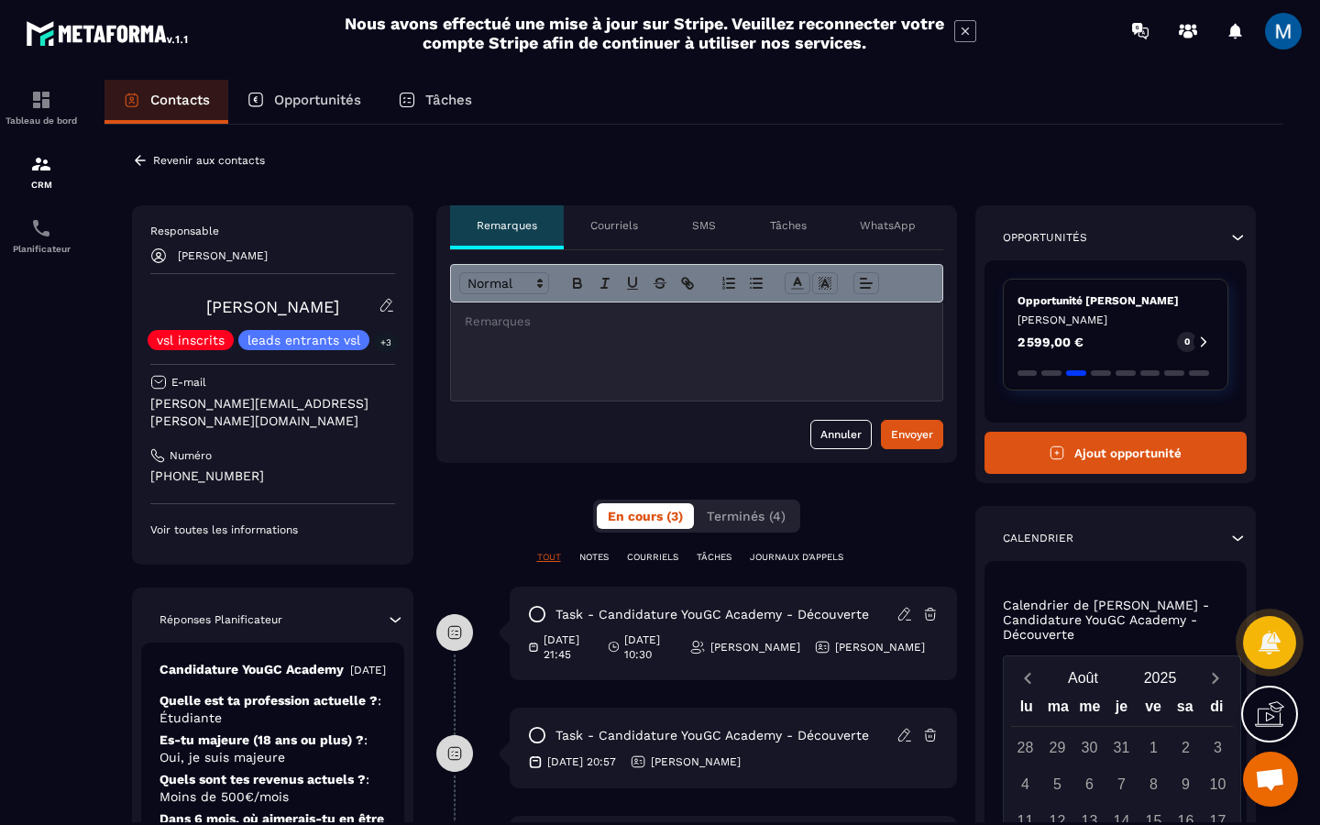
click at [1117, 457] on button "Ajout opportunité" at bounding box center [1116, 453] width 263 height 42
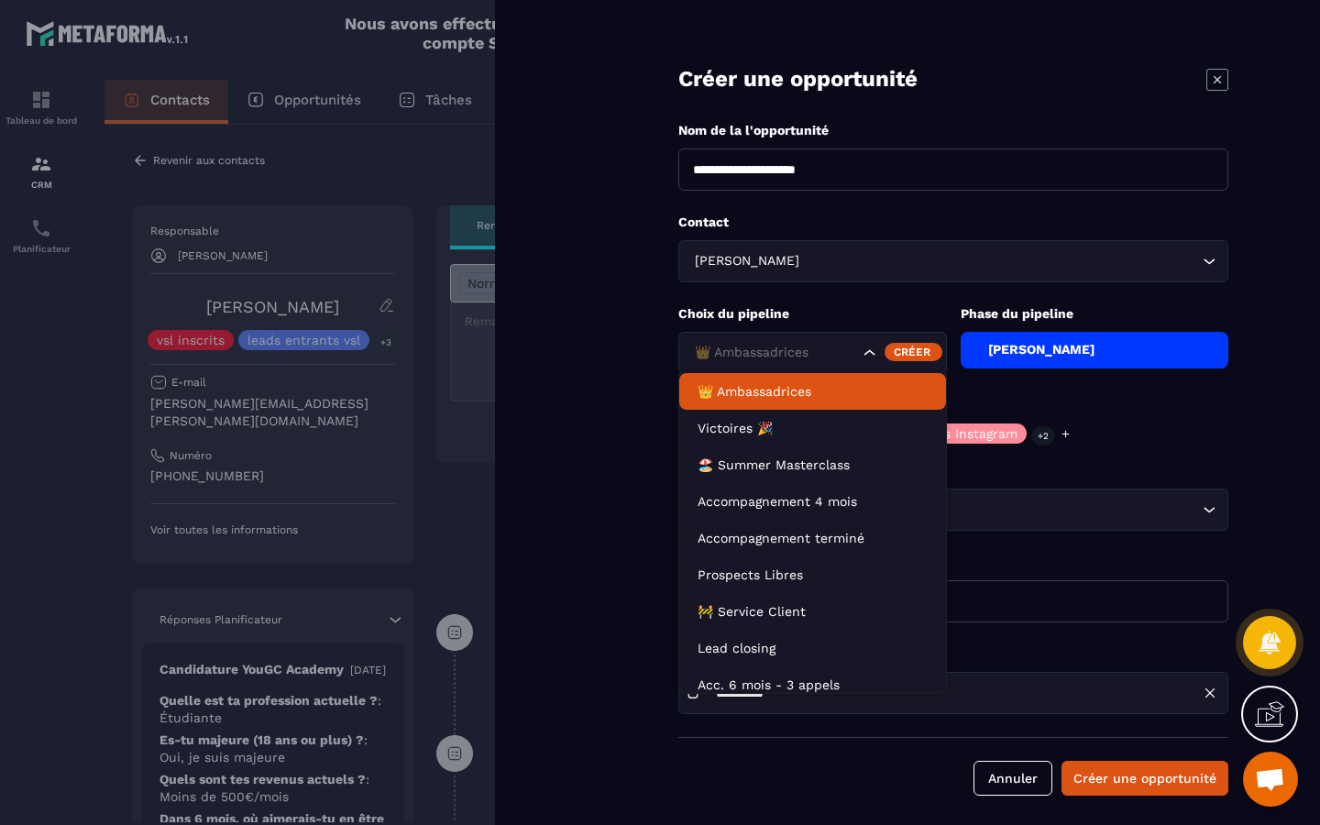
click at [869, 356] on icon "Search for option" at bounding box center [870, 353] width 18 height 18
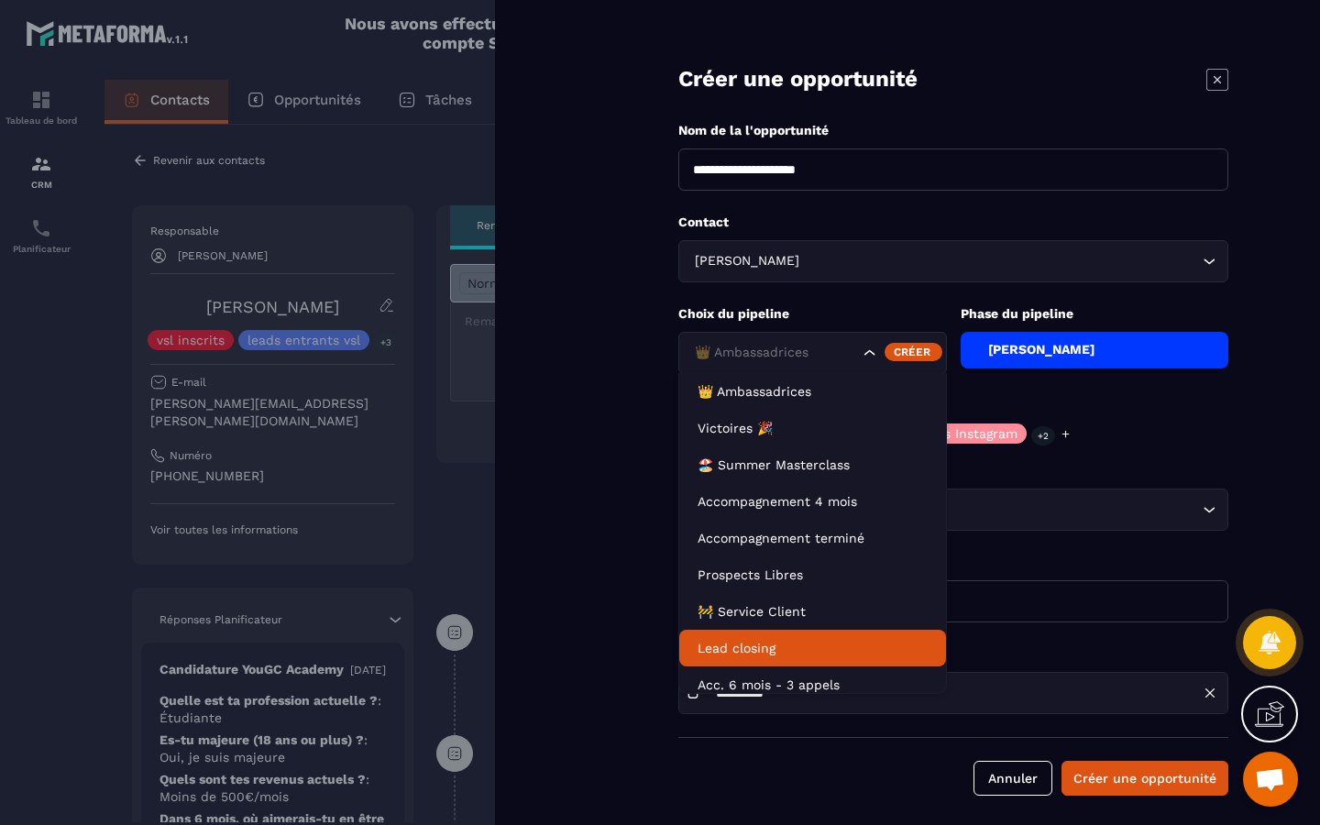
click at [843, 637] on li "Lead closing" at bounding box center [812, 648] width 267 height 37
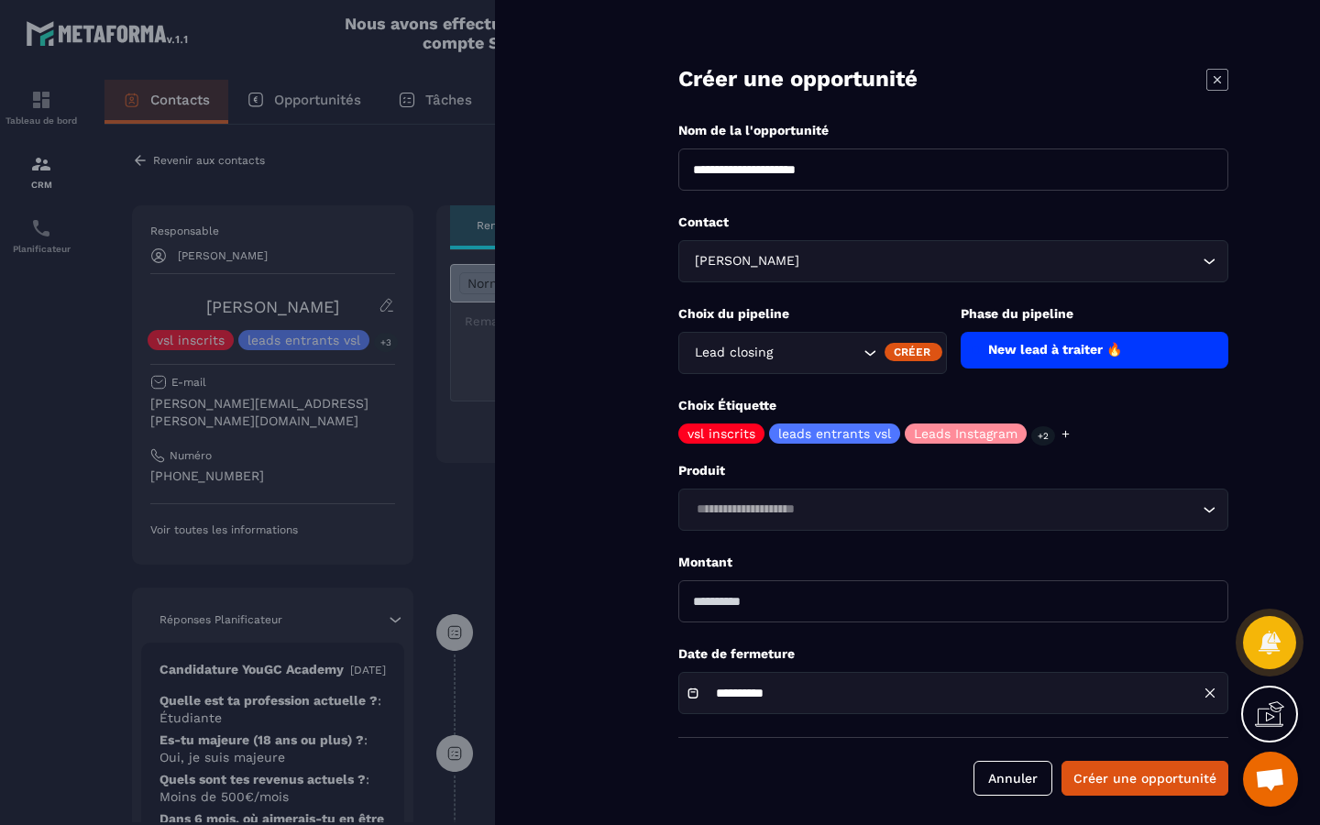
scroll to position [7, 0]
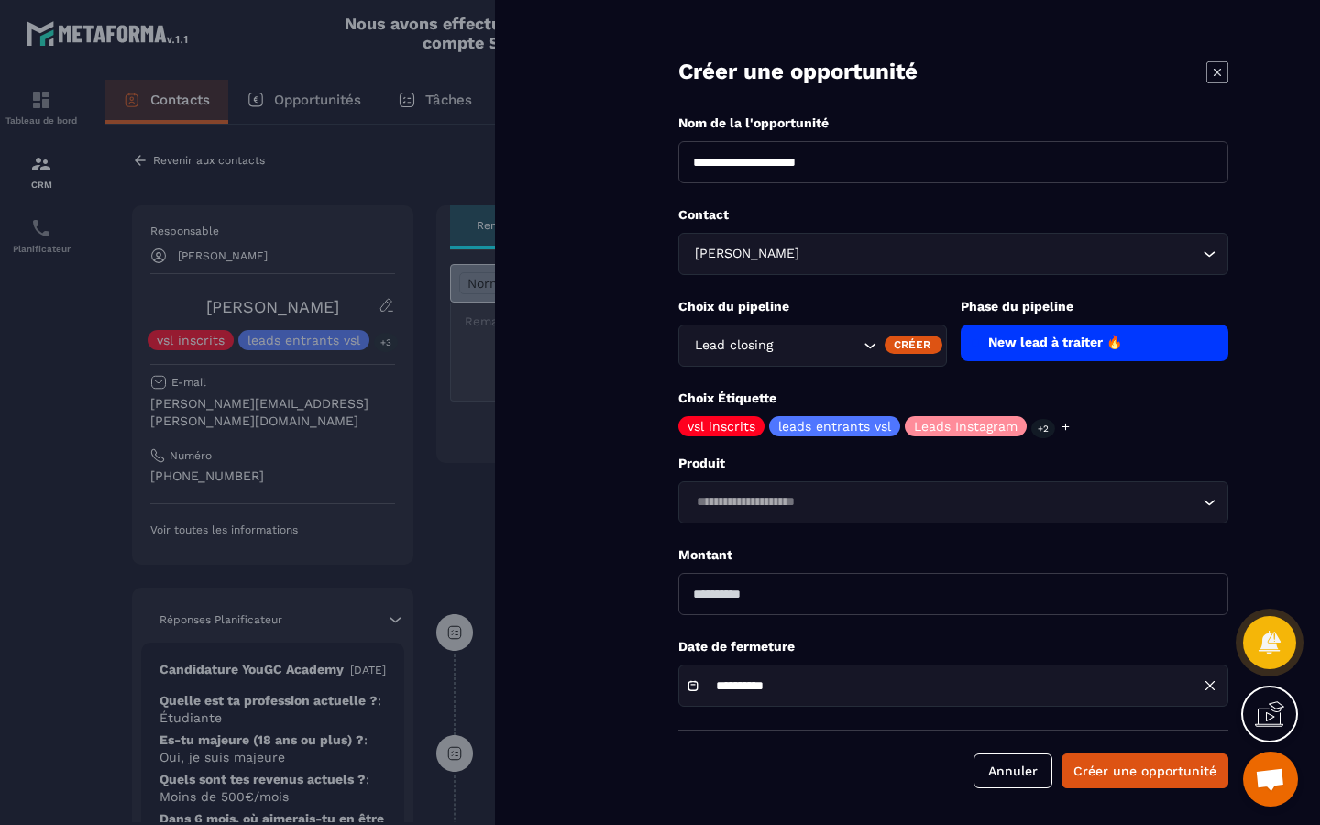
click at [965, 509] on input "Search for option" at bounding box center [944, 502] width 508 height 20
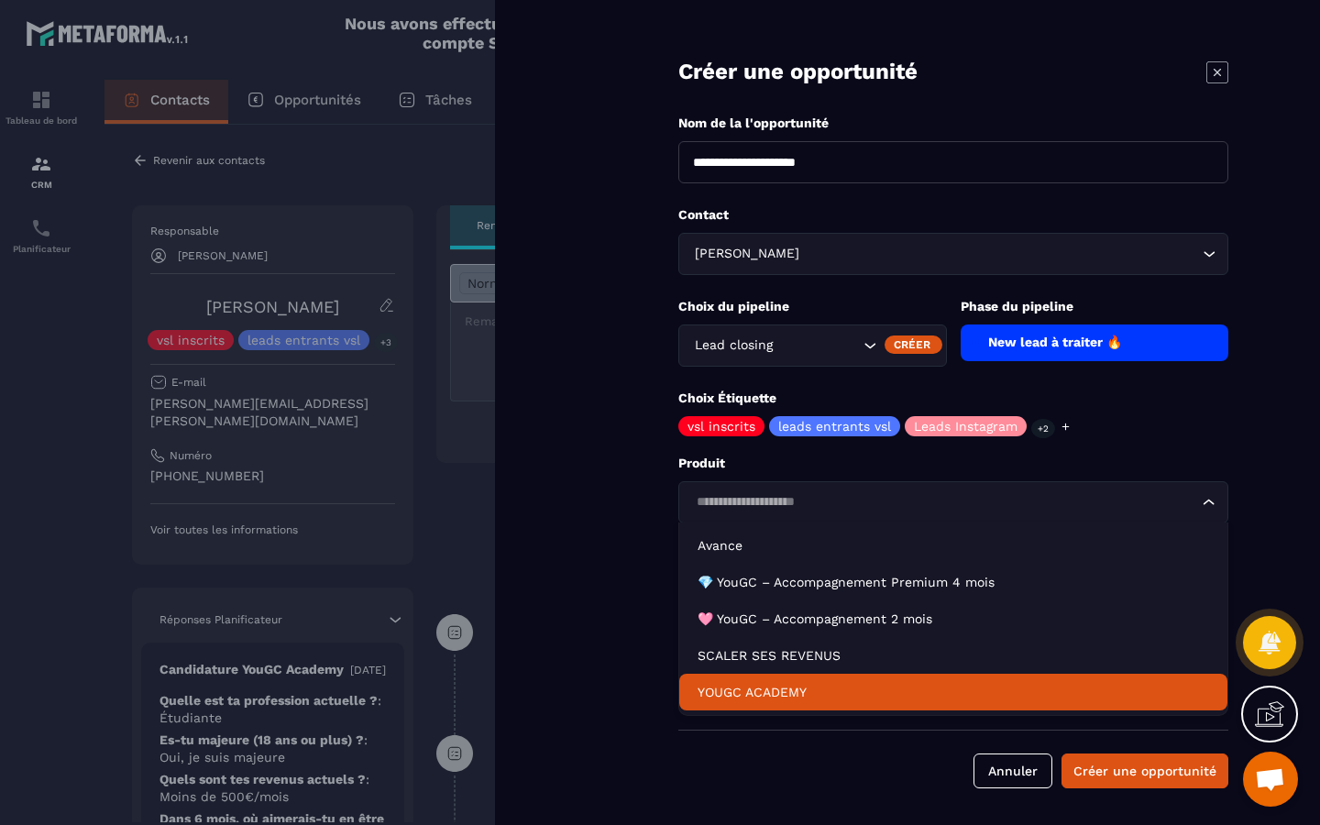
click at [872, 685] on p "YOUGC ACADEMY" at bounding box center [954, 692] width 512 height 18
type input "*******"
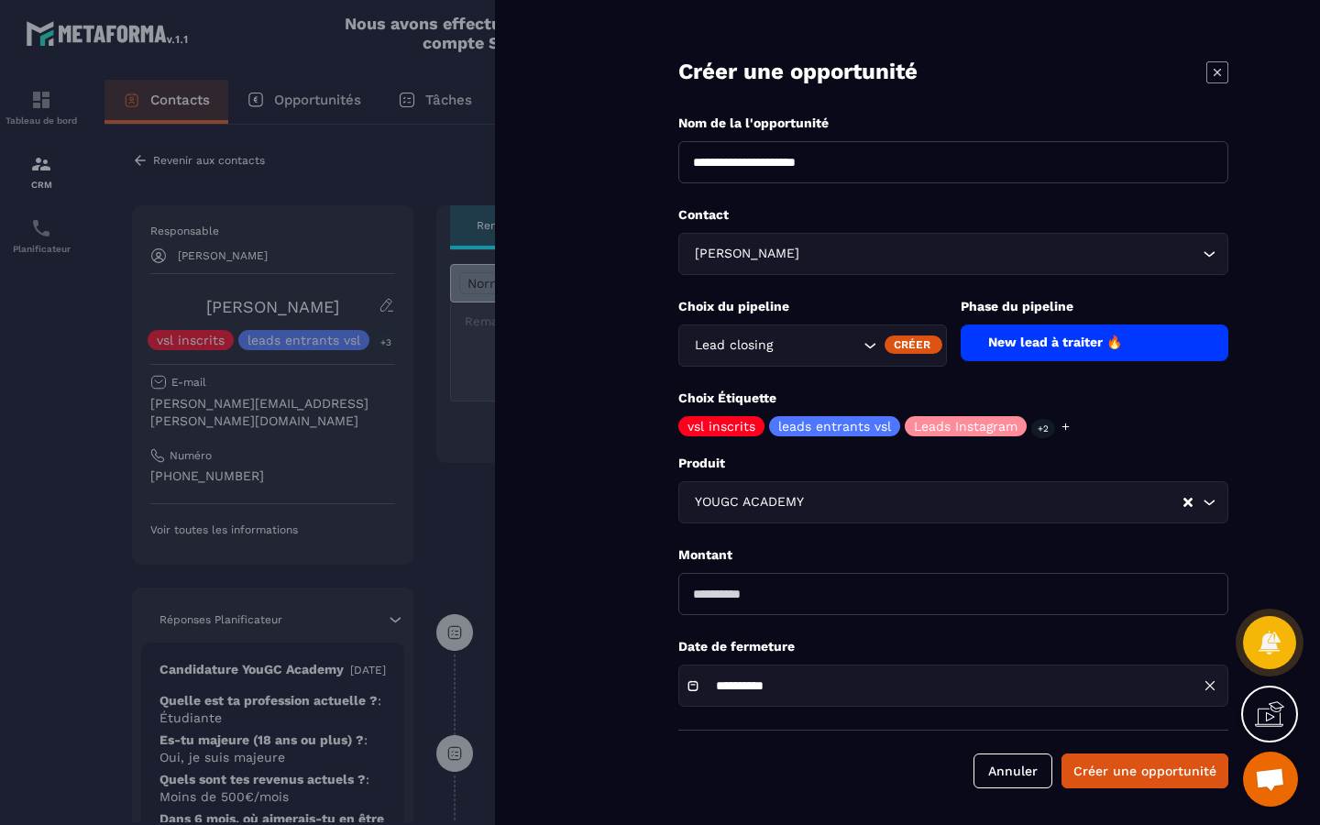
click at [950, 691] on div "**********" at bounding box center [953, 686] width 550 height 42
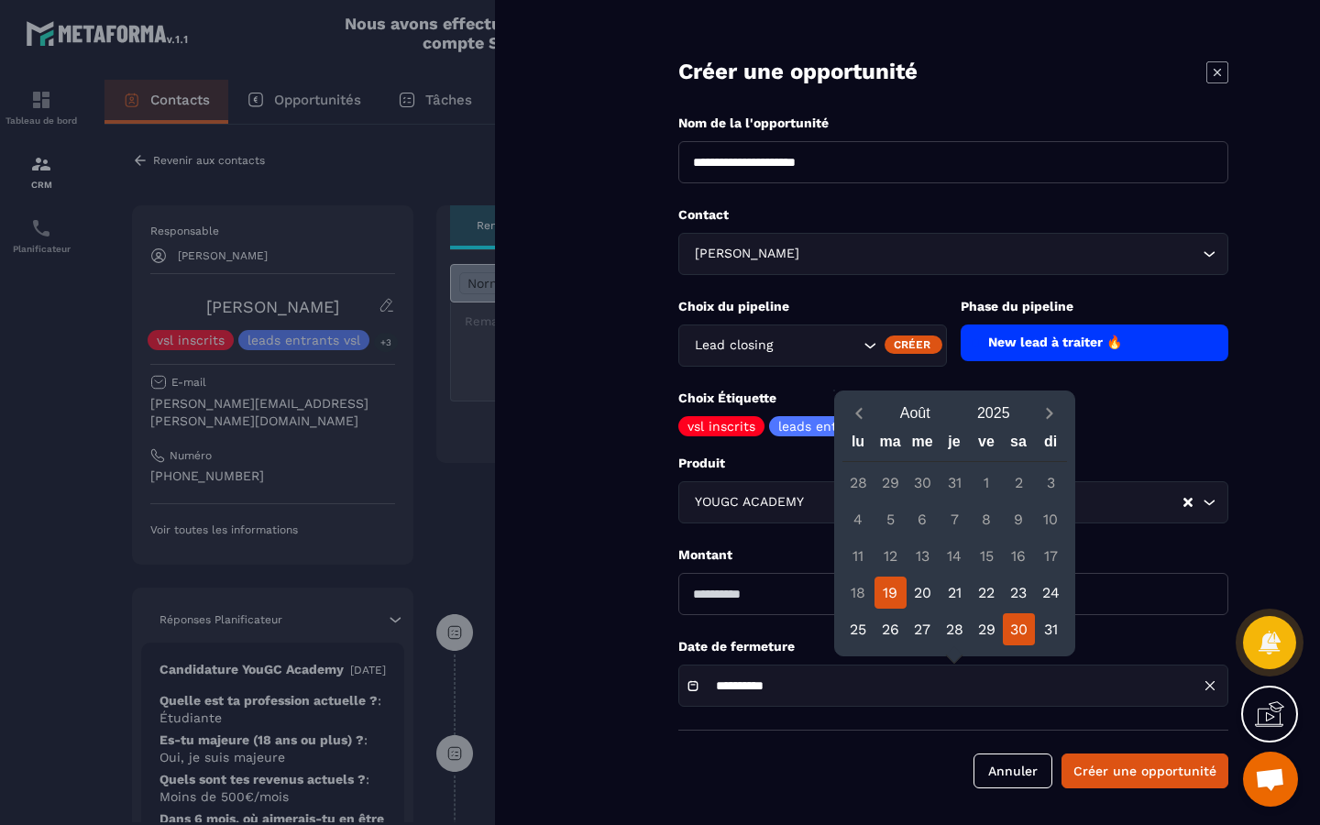
click at [1012, 631] on div "30" at bounding box center [1019, 629] width 32 height 32
type input "**********"
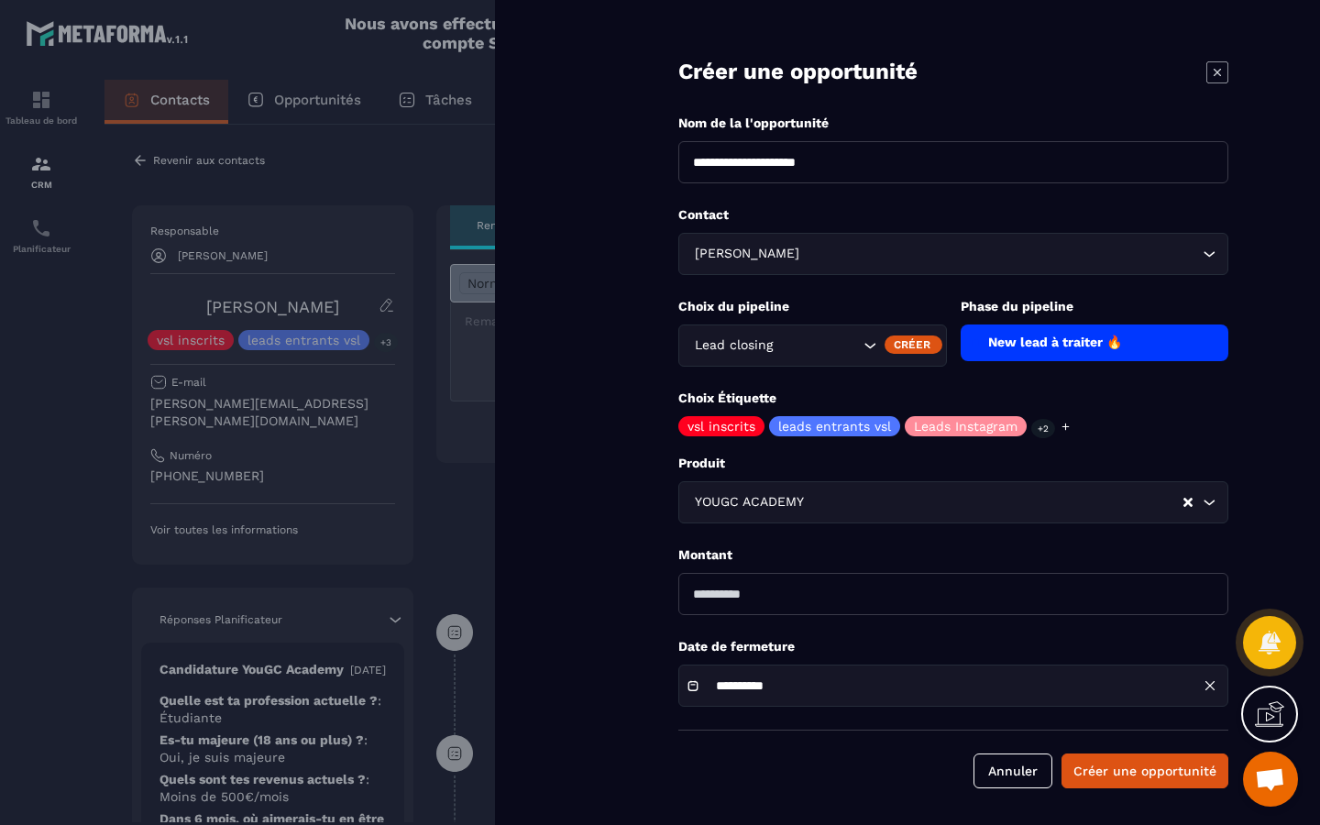
click at [1113, 352] on div "New lead à traiter 🔥" at bounding box center [1095, 343] width 269 height 37
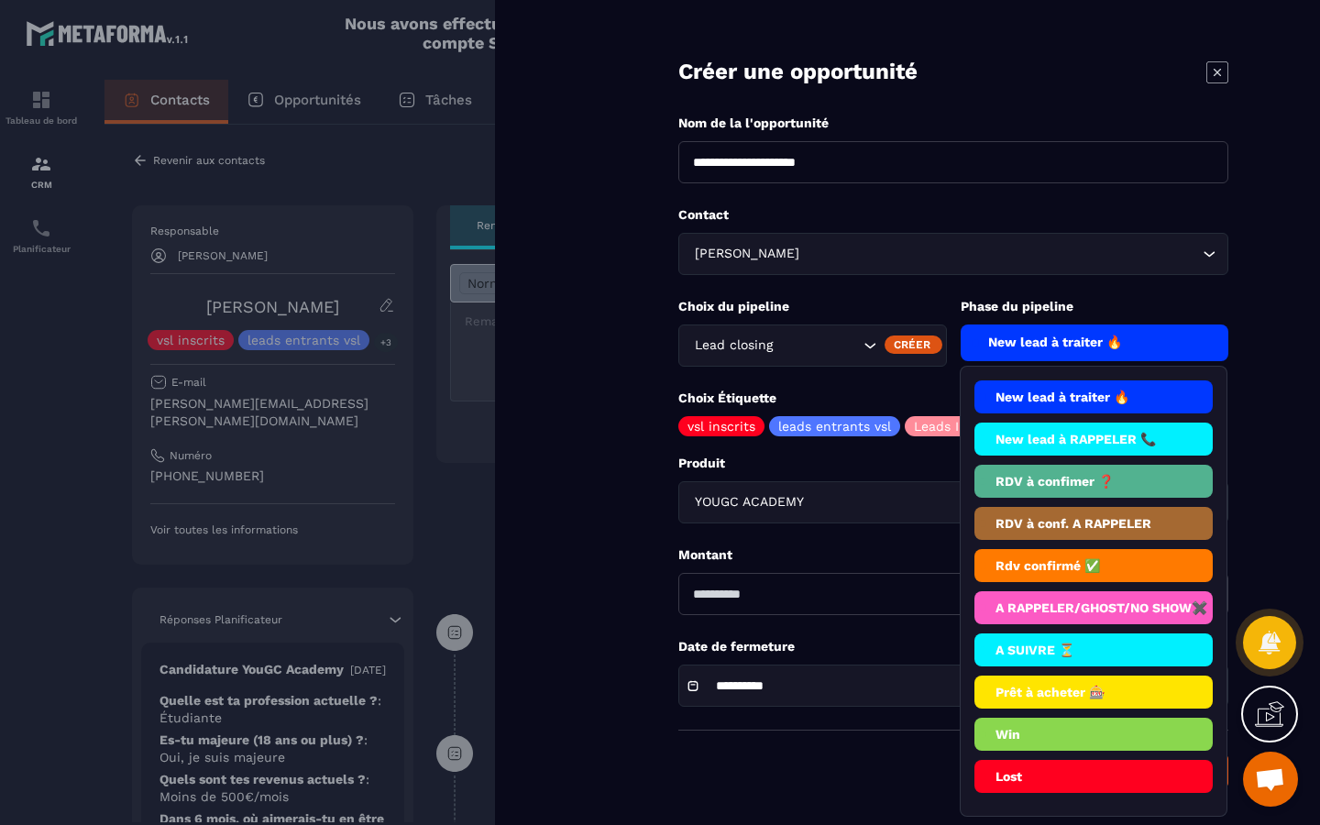
click at [1118, 507] on li "RDV à confimer ❓" at bounding box center [1094, 523] width 239 height 33
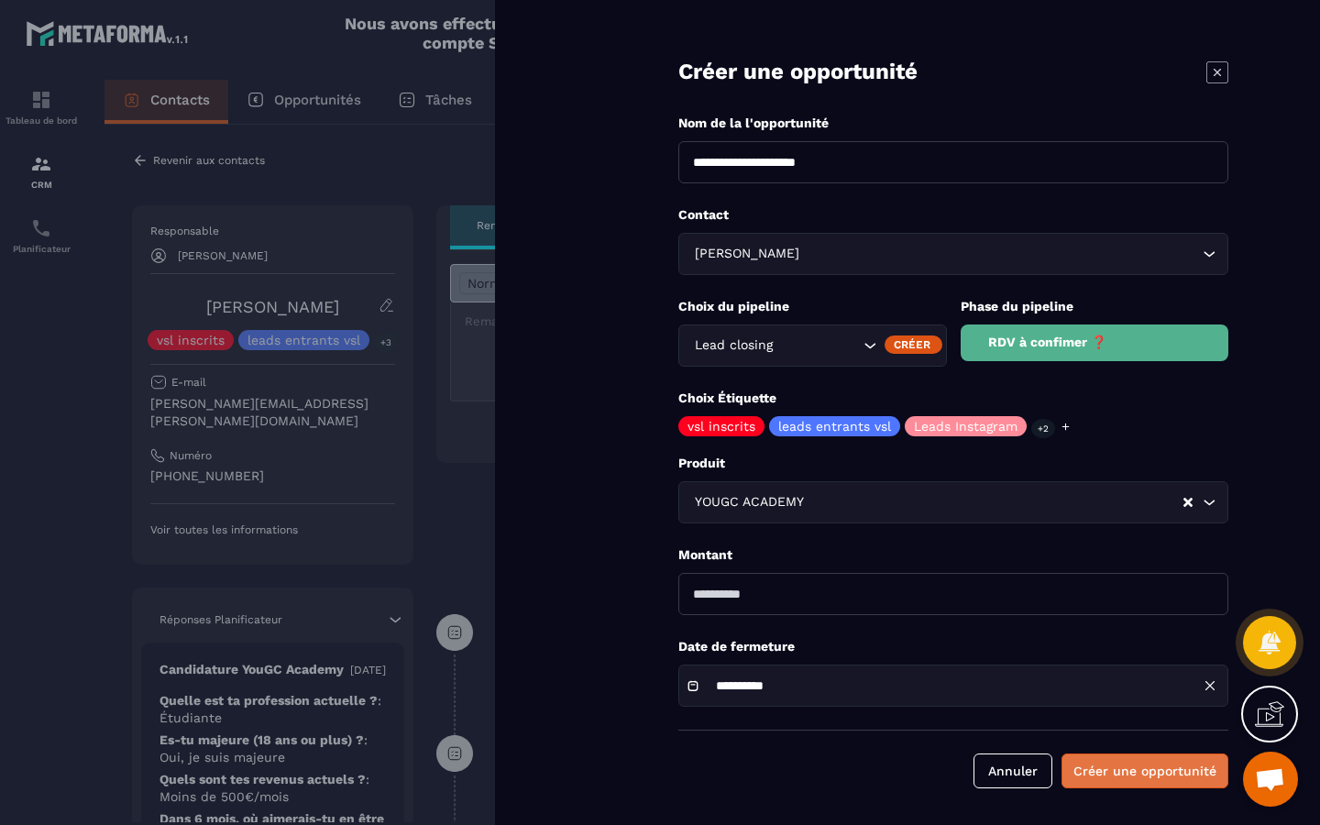
click at [1148, 765] on button "Créer une opportunité" at bounding box center [1145, 771] width 167 height 35
